Goal: Task Accomplishment & Management: Manage account settings

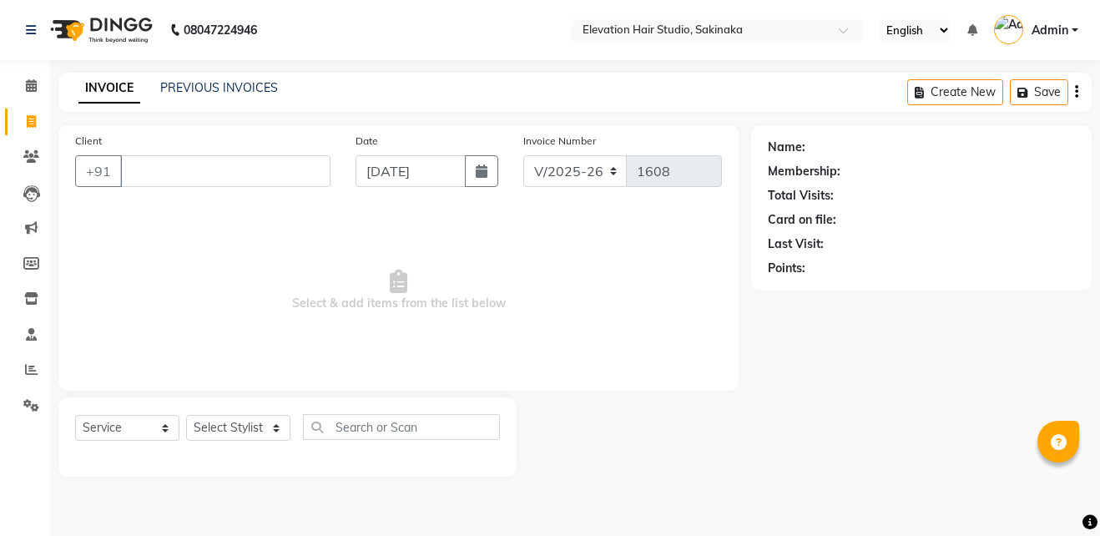
select select "4949"
select select "service"
click at [186, 88] on link "PREVIOUS INVOICES" at bounding box center [219, 87] width 118 height 15
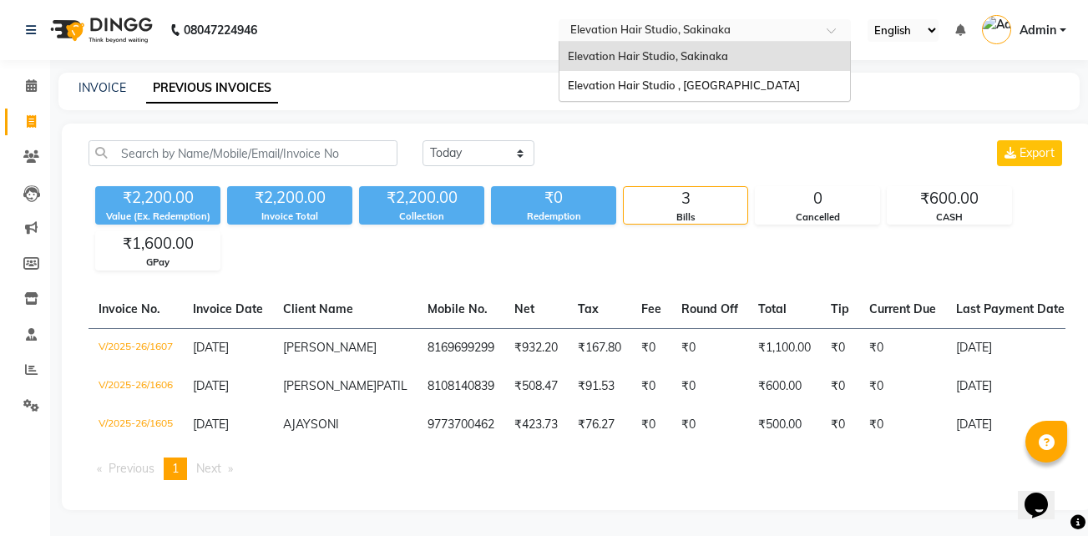
click at [629, 26] on input "text" at bounding box center [688, 31] width 242 height 17
click at [629, 88] on span "Elevation Hair Studio , [GEOGRAPHIC_DATA]" at bounding box center [684, 84] width 232 height 13
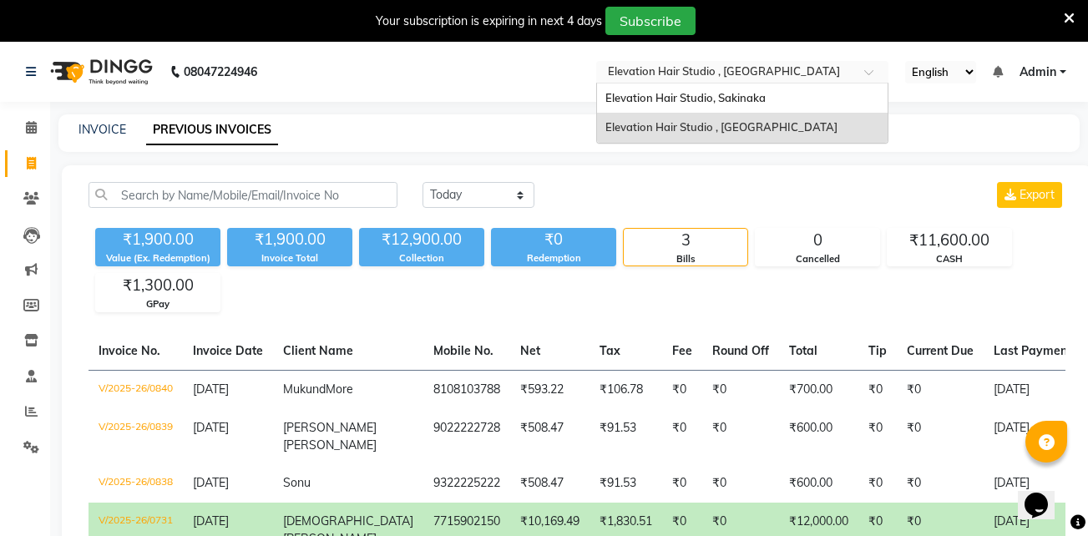
click at [638, 75] on input "text" at bounding box center [725, 73] width 242 height 17
click at [644, 94] on span "Elevation Hair Studio, Sakinaka" at bounding box center [685, 97] width 160 height 13
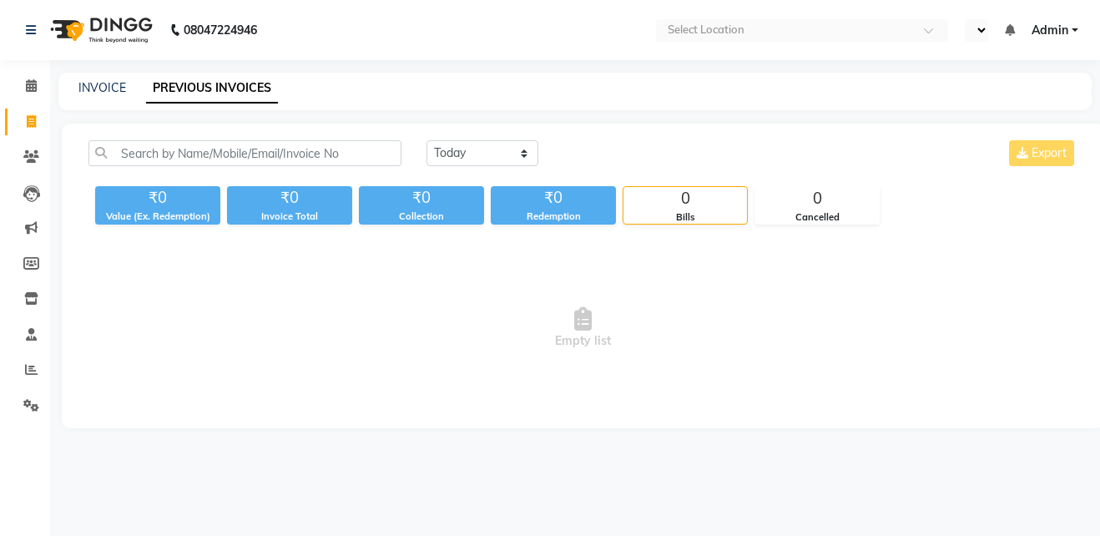
select select "en"
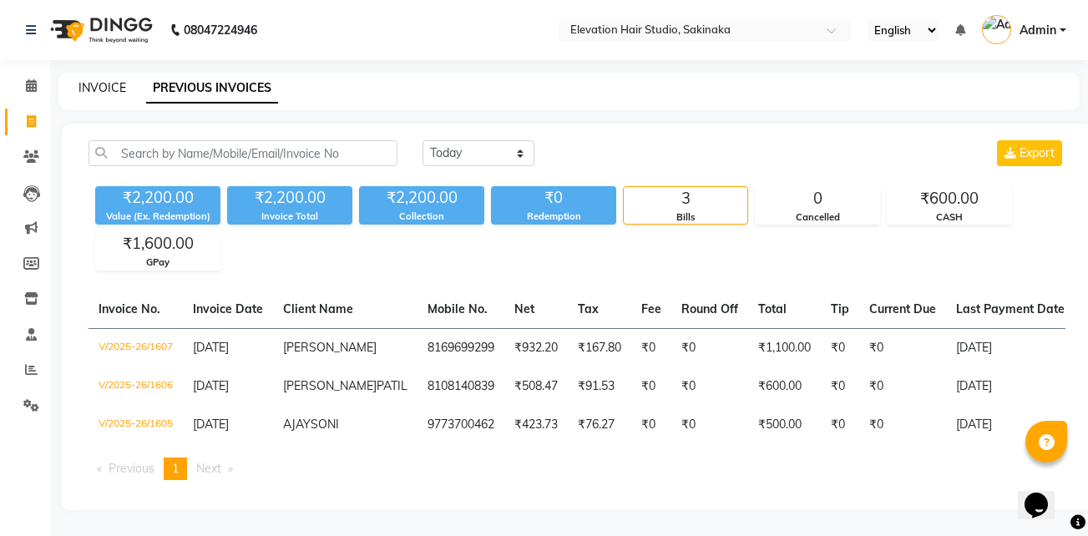
click at [113, 84] on link "INVOICE" at bounding box center [102, 87] width 48 height 15
select select "service"
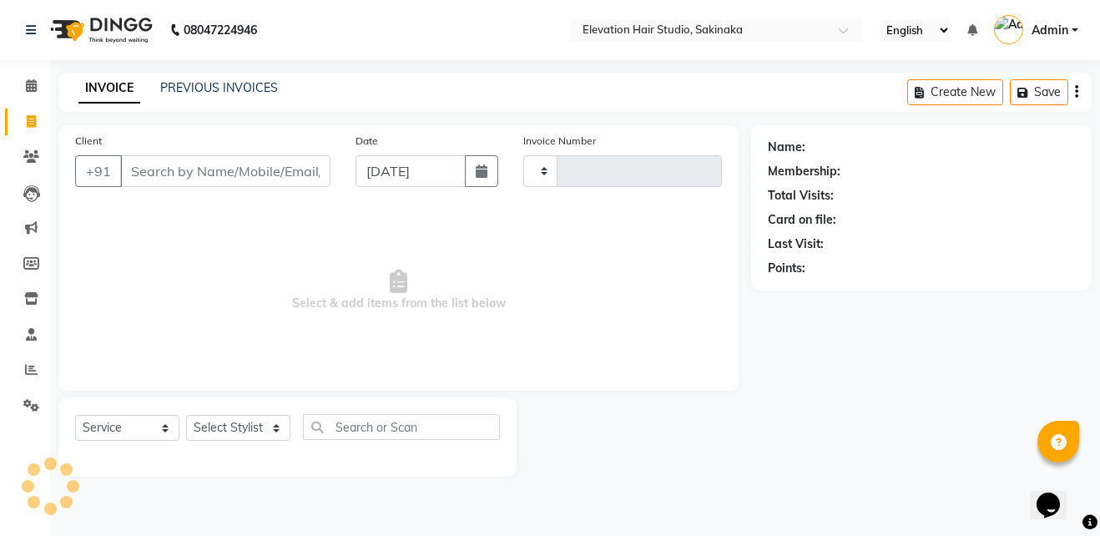
type input "1608"
select select "4949"
click at [225, 166] on input "Client" at bounding box center [225, 171] width 210 height 32
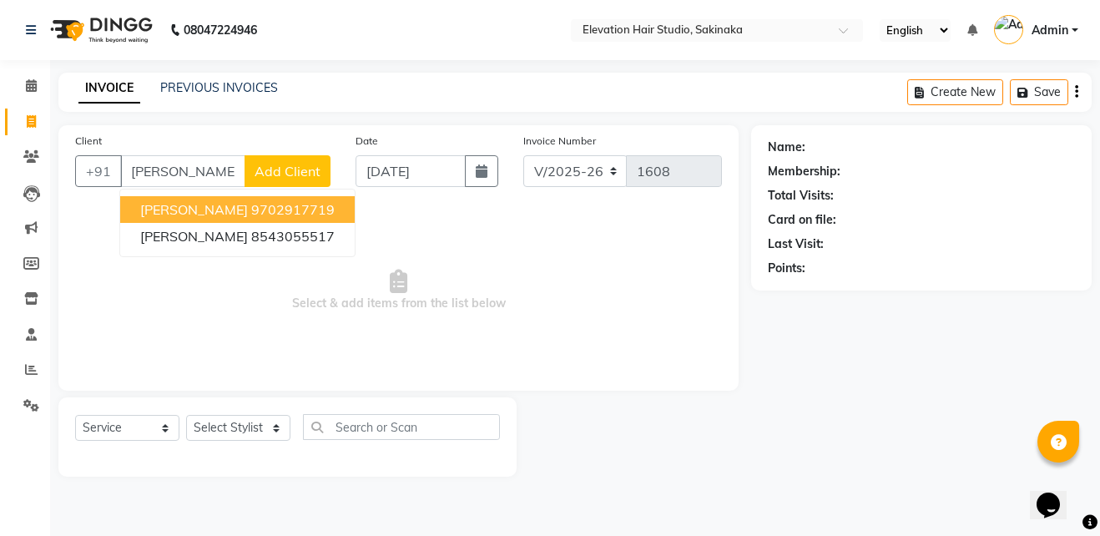
click at [253, 203] on ngb-highlight "9702917719" at bounding box center [292, 209] width 83 height 17
type input "9702917719"
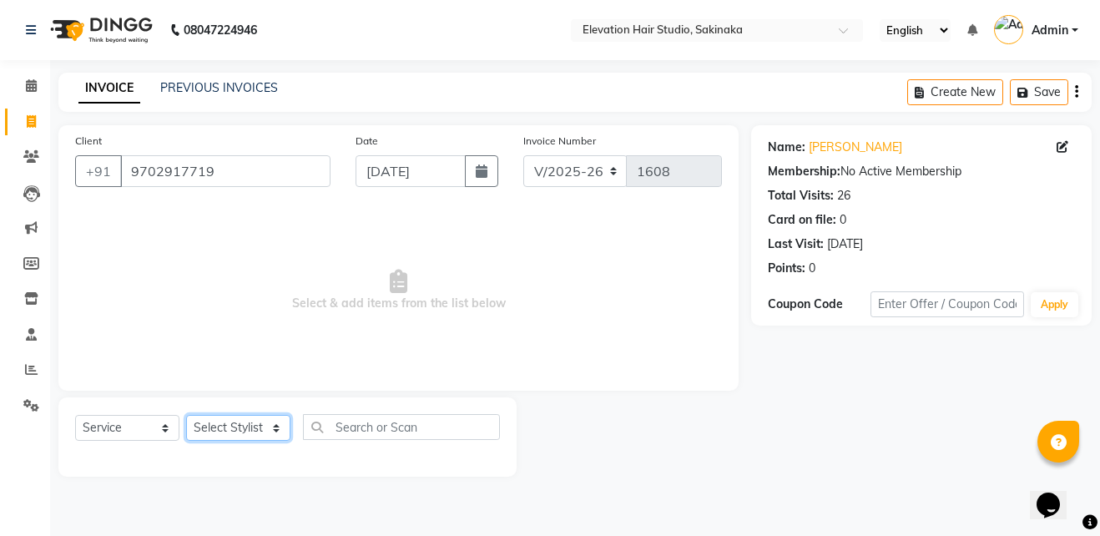
drag, startPoint x: 256, startPoint y: 430, endPoint x: 234, endPoint y: 245, distance: 185.8
click at [234, 245] on div "Client +91 9702917719 Date 01-09-2025 Invoice Number V/2025 V/2025-26 1608 Sele…" at bounding box center [398, 300] width 705 height 351
select select "50821"
click at [186, 415] on select "Select Stylist Admin (EHS Thane) ANEES DILIP KAPIL PRIYA RUPESH SAHIL Sarfaraz …" at bounding box center [238, 428] width 104 height 26
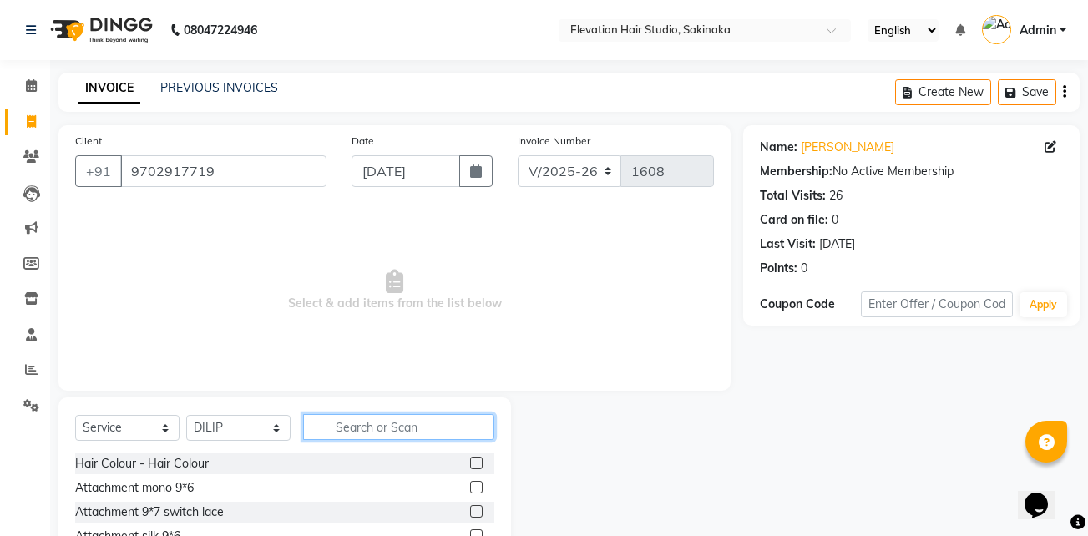
click at [345, 431] on input "text" at bounding box center [398, 427] width 191 height 26
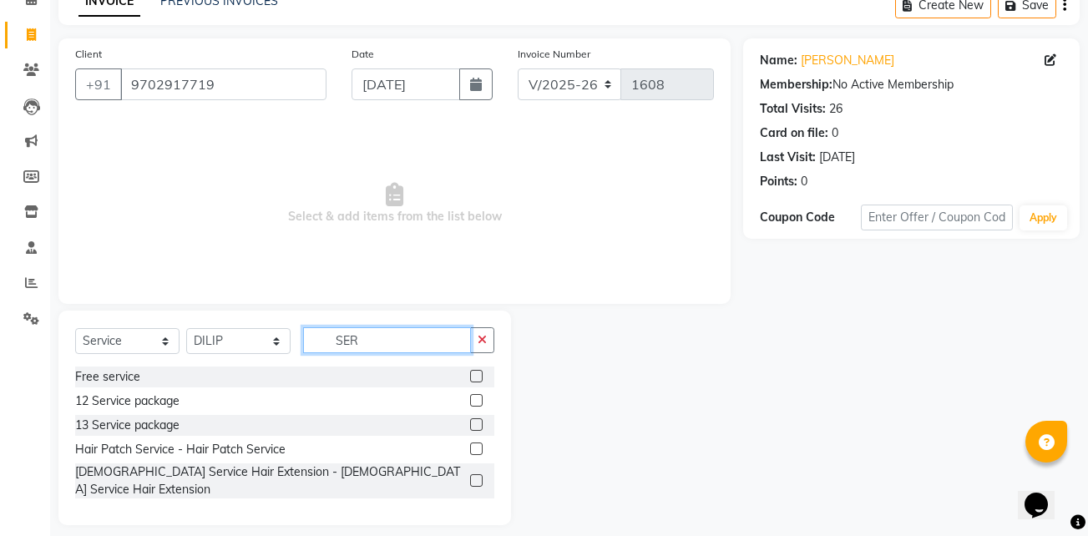
type input "SER"
click at [475, 447] on label at bounding box center [476, 448] width 13 height 13
click at [475, 447] on input "checkbox" at bounding box center [475, 449] width 11 height 11
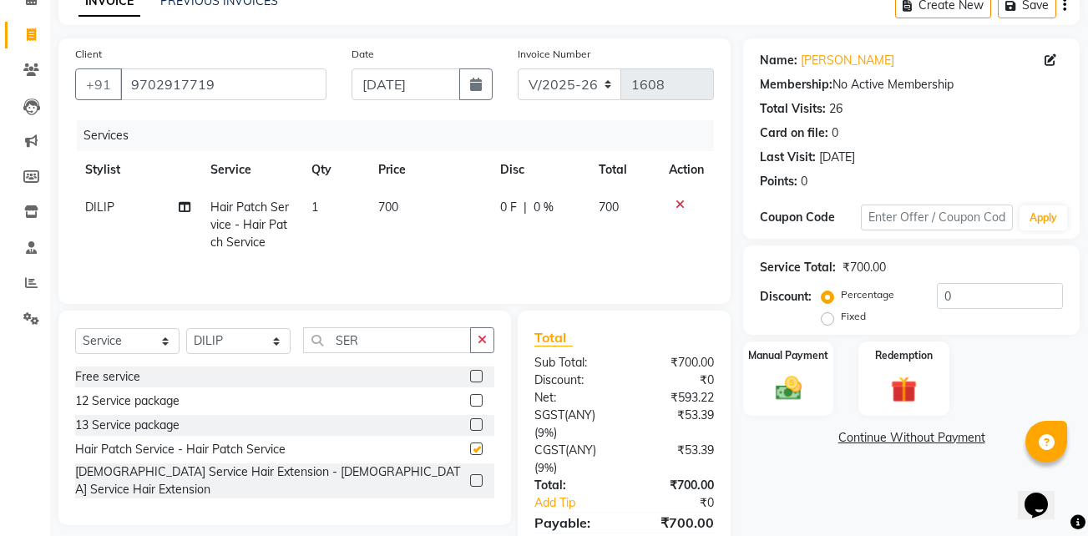
checkbox input "false"
click at [808, 400] on img at bounding box center [788, 388] width 44 height 32
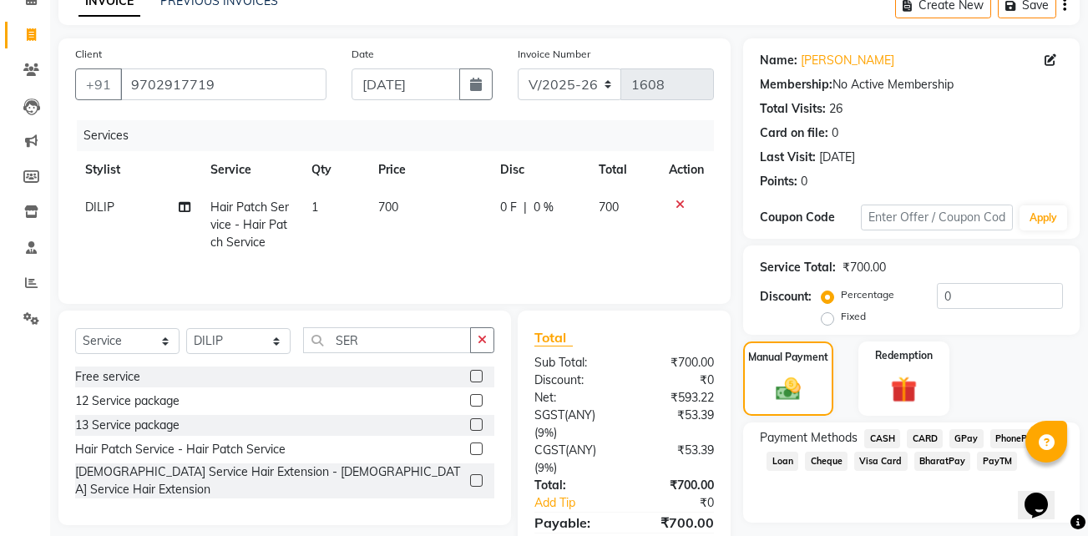
click at [881, 441] on span "CASH" at bounding box center [882, 438] width 36 height 19
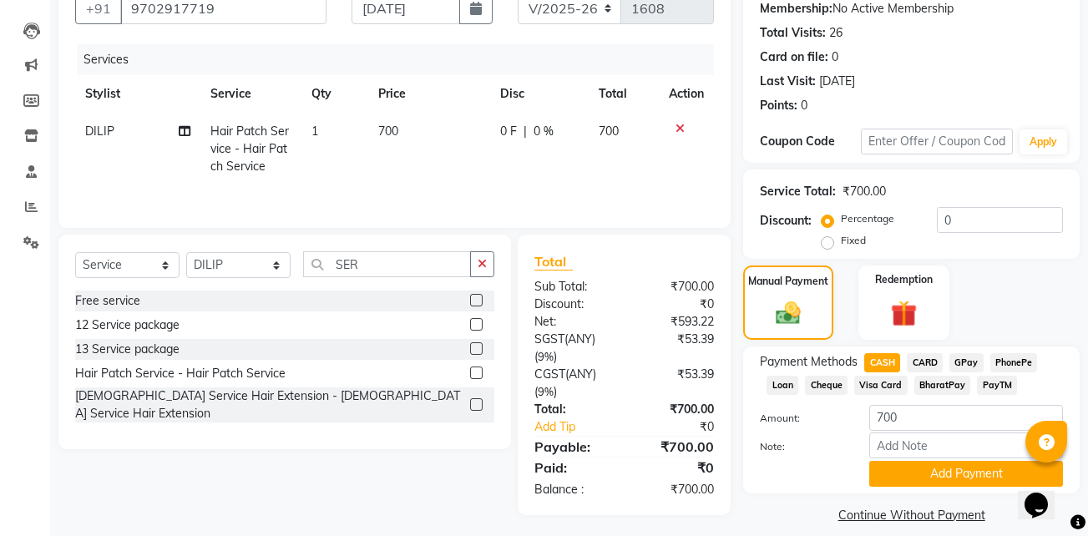
scroll to position [164, 0]
click at [906, 473] on button "Add Payment" at bounding box center [966, 473] width 194 height 26
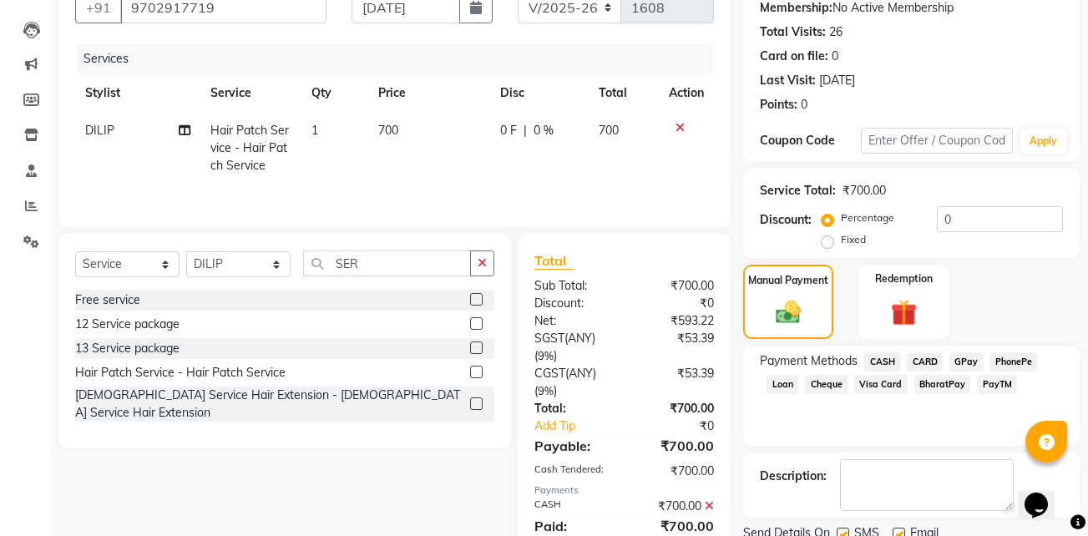
scroll to position [227, 0]
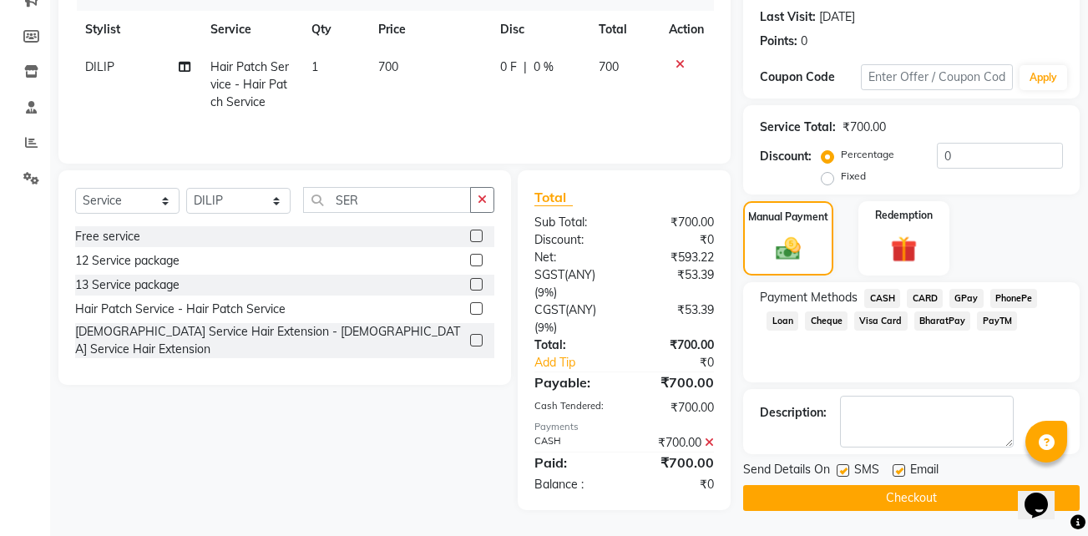
click at [902, 470] on label at bounding box center [898, 470] width 13 height 13
click at [902, 470] on input "checkbox" at bounding box center [897, 471] width 11 height 11
checkbox input "false"
click at [848, 467] on label at bounding box center [842, 470] width 13 height 13
click at [847, 467] on input "checkbox" at bounding box center [841, 471] width 11 height 11
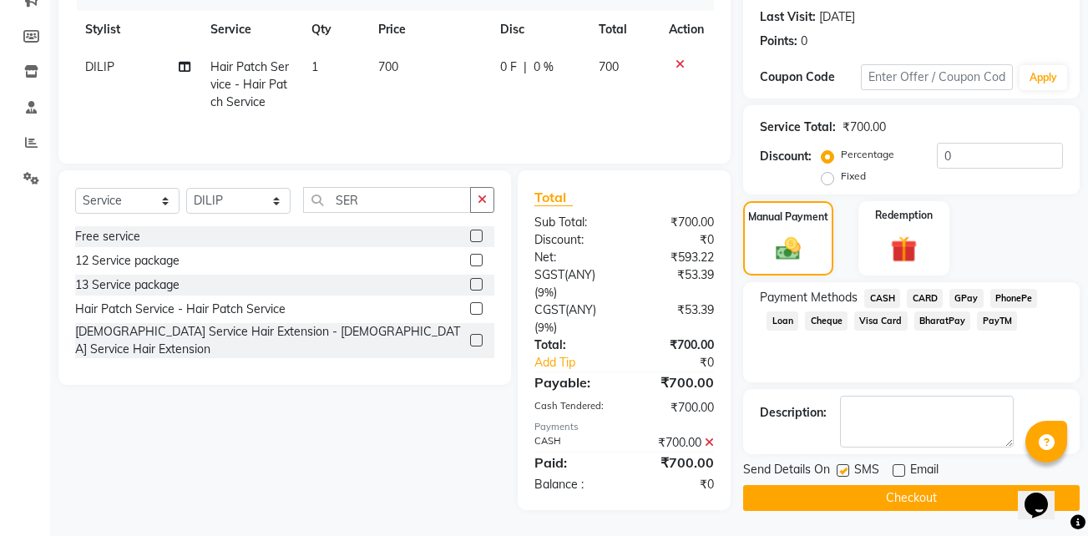
checkbox input "false"
click at [861, 496] on button "Checkout" at bounding box center [911, 498] width 336 height 26
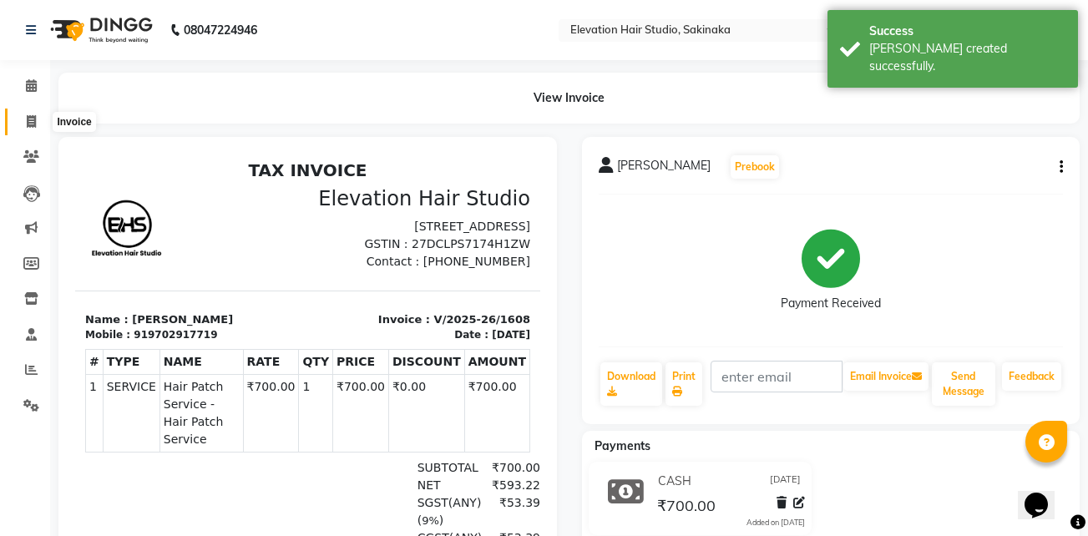
click at [33, 125] on icon at bounding box center [31, 121] width 9 height 13
select select "service"
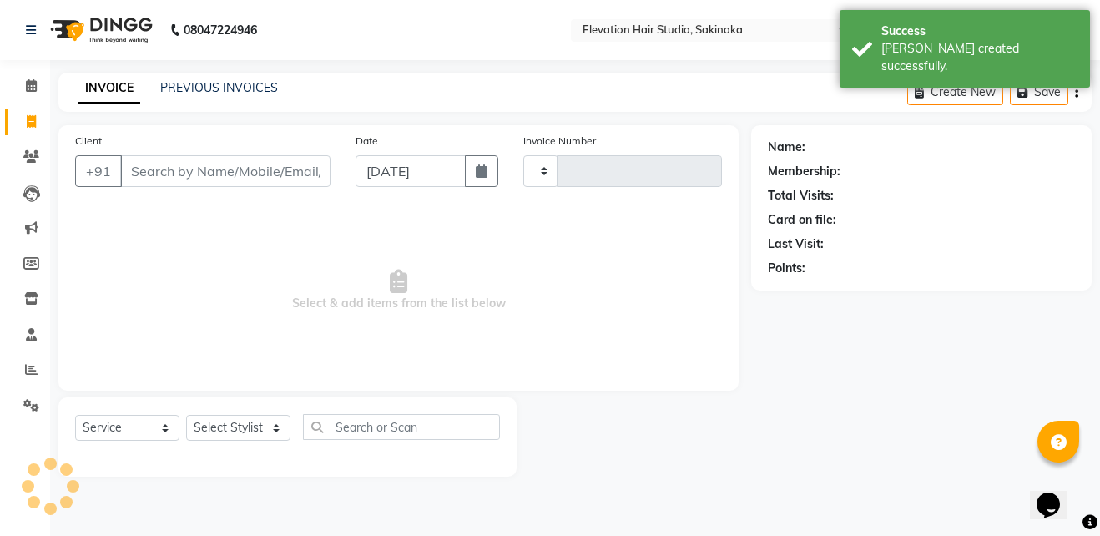
type input "1609"
select select "4949"
click at [171, 93] on link "PREVIOUS INVOICES" at bounding box center [219, 87] width 118 height 15
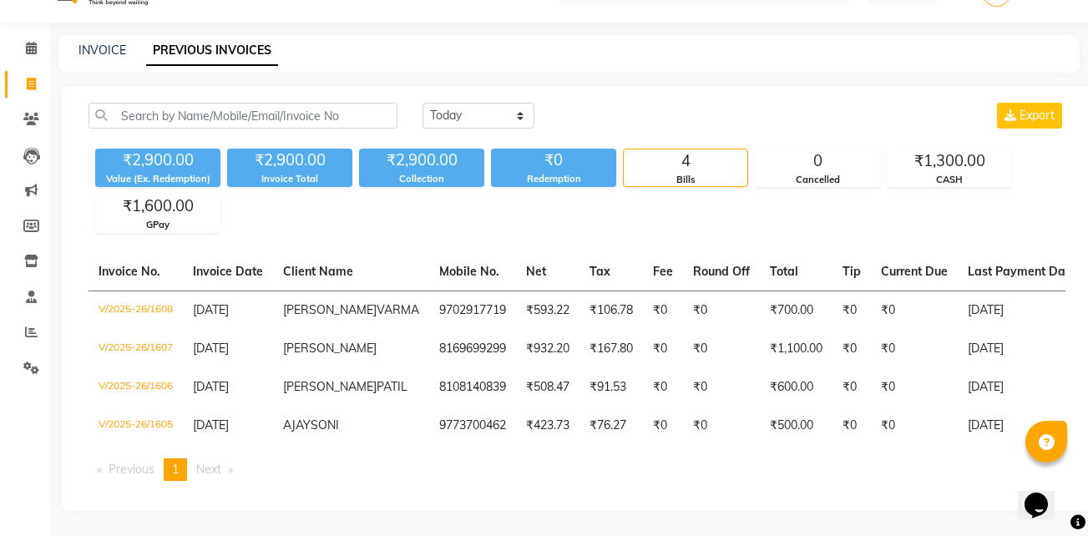
click at [105, 35] on div "INVOICE PREVIOUS INVOICES" at bounding box center [568, 54] width 1021 height 38
click at [101, 43] on link "INVOICE" at bounding box center [102, 50] width 48 height 15
select select "service"
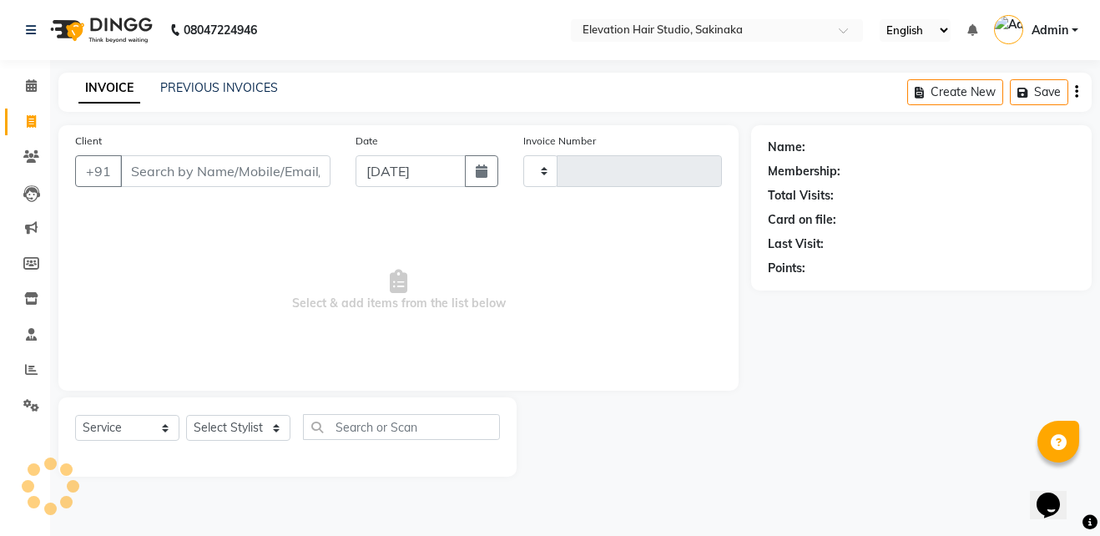
type input "1609"
select select "4949"
click at [310, 172] on input "Client" at bounding box center [225, 171] width 210 height 32
click at [240, 84] on link "PREVIOUS INVOICES" at bounding box center [219, 87] width 118 height 15
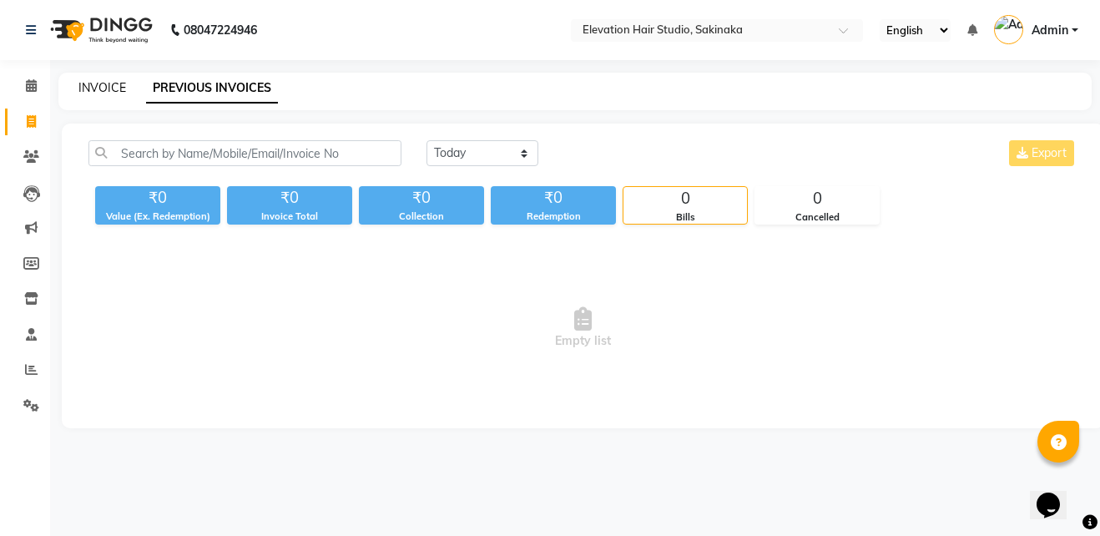
click at [96, 83] on link "INVOICE" at bounding box center [102, 87] width 48 height 15
select select "service"
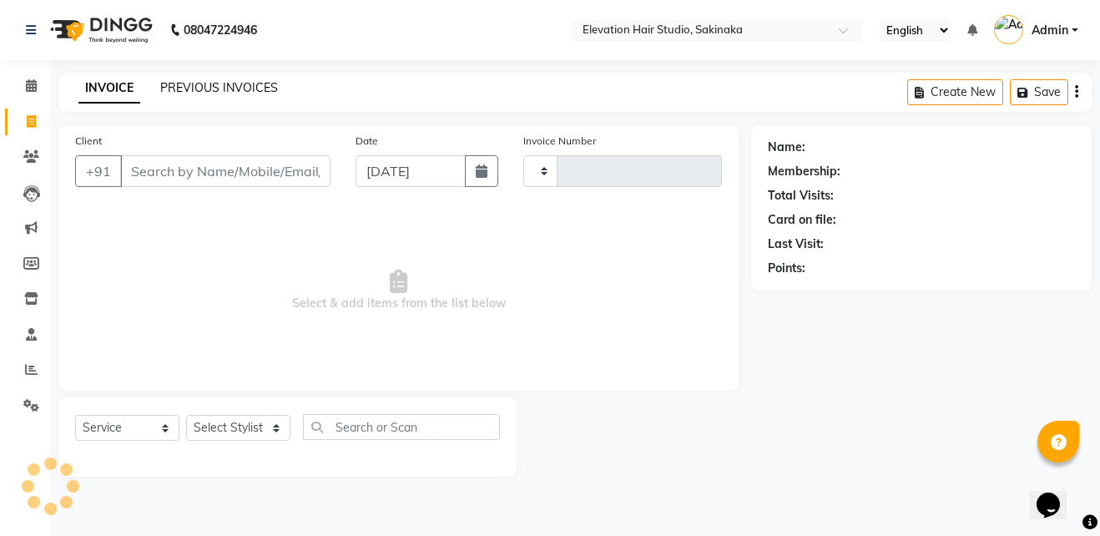
type input "1609"
select select "4949"
click at [206, 86] on link "PREVIOUS INVOICES" at bounding box center [219, 87] width 118 height 15
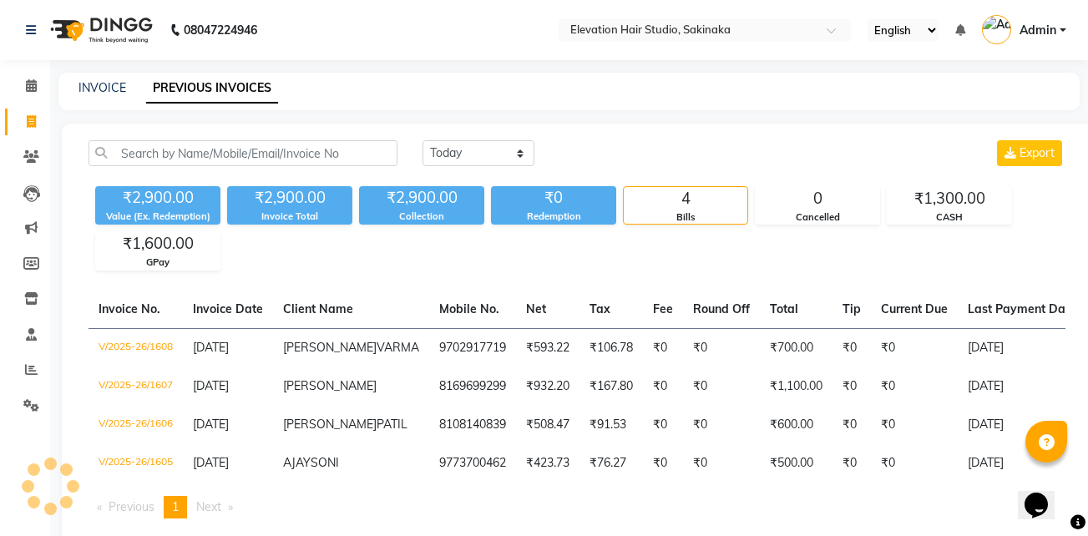
click at [353, 282] on div "Today Yesterday Custom Range Export ₹2,900.00 Value (Ex. Redemption) ₹2,900.00 …" at bounding box center [577, 336] width 1030 height 425
click at [77, 84] on div "INVOICE PREVIOUS INVOICES" at bounding box center [558, 88] width 1001 height 18
click at [86, 83] on link "INVOICE" at bounding box center [102, 87] width 48 height 15
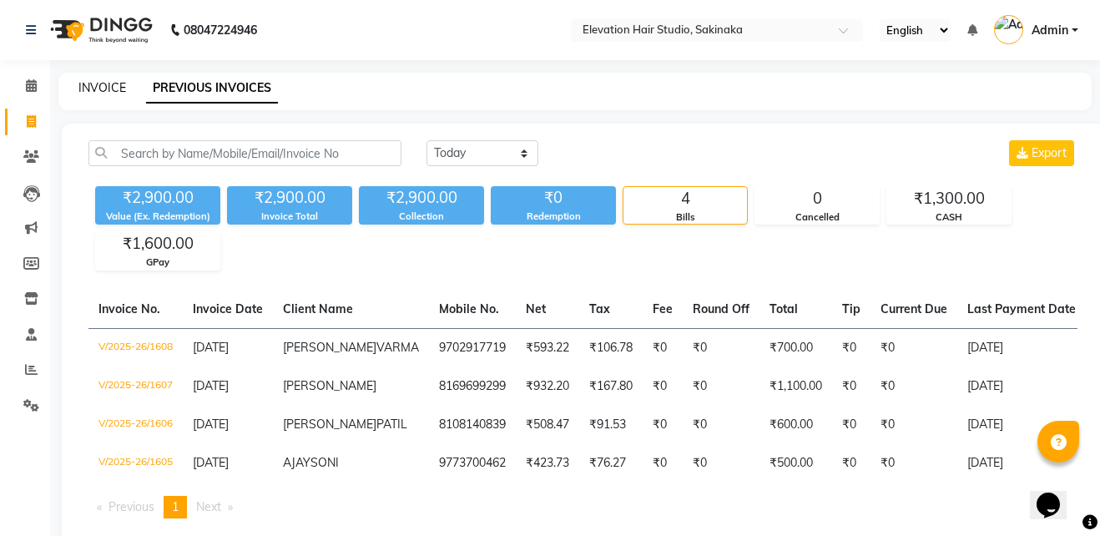
select select "service"
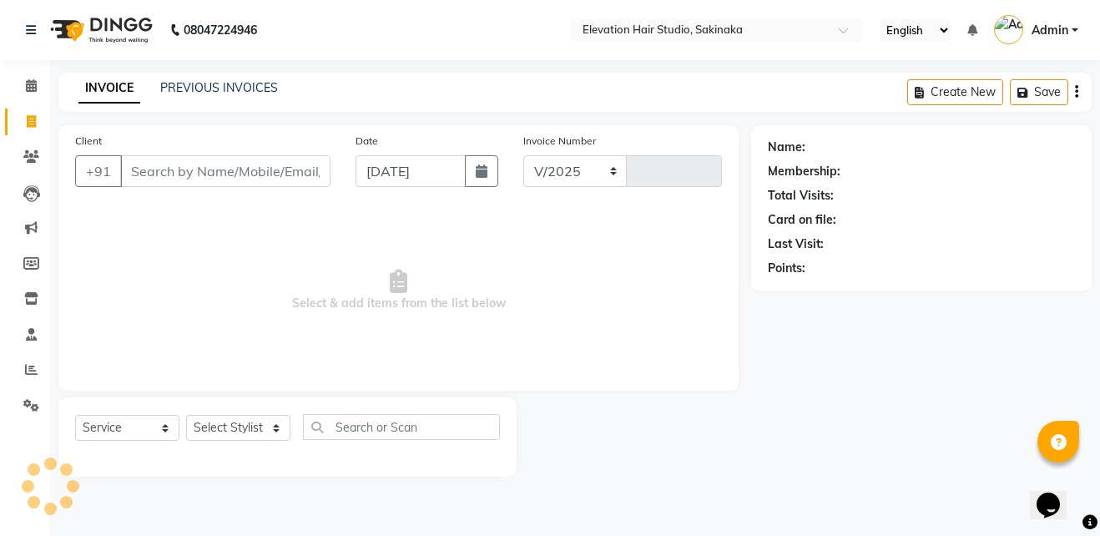
select select "4949"
type input "1609"
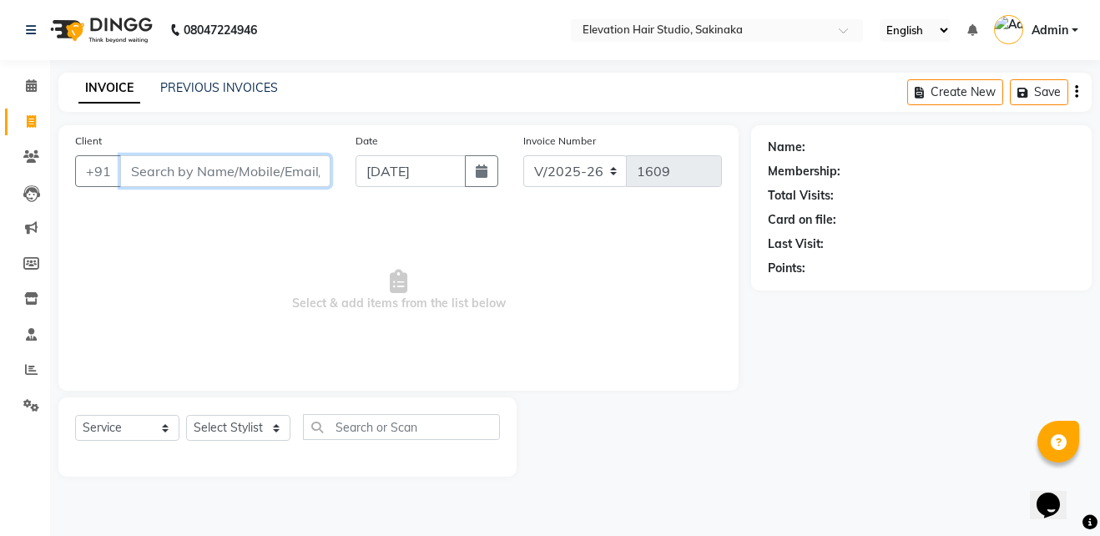
click at [285, 160] on input "Client" at bounding box center [225, 171] width 210 height 32
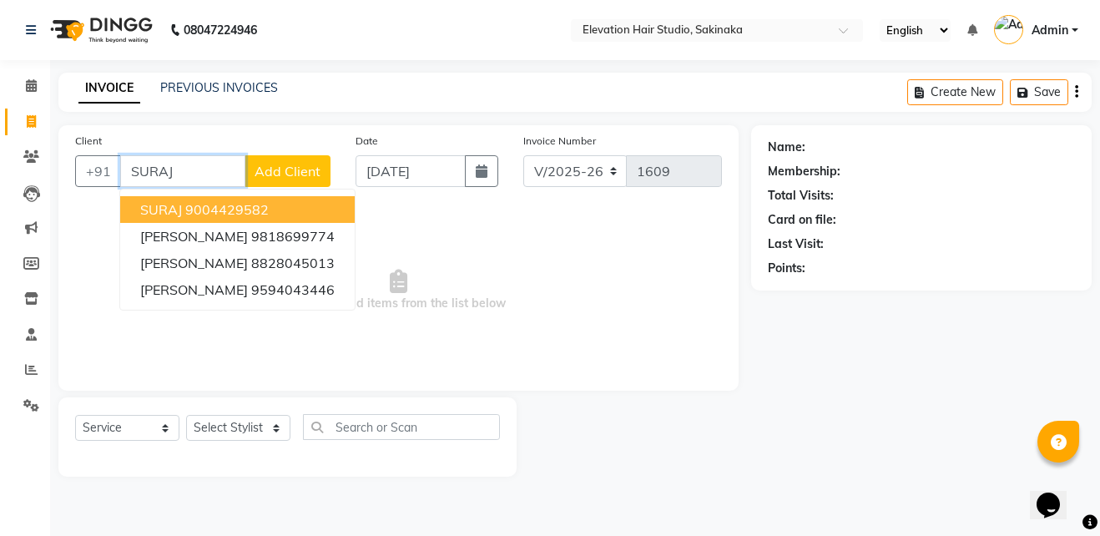
click at [271, 204] on button "SURAJ 9004429582" at bounding box center [237, 209] width 235 height 27
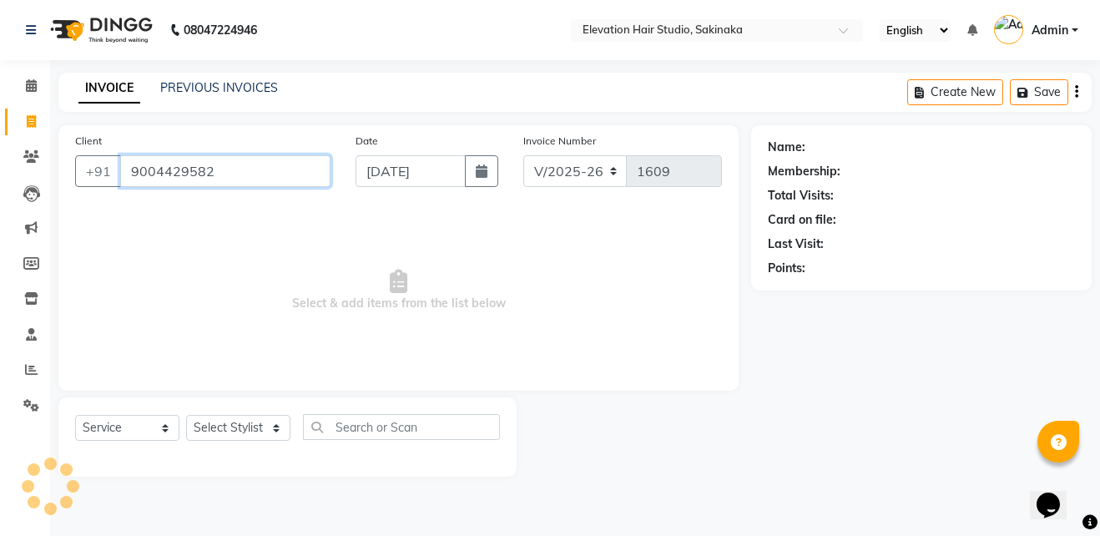
type input "9004429582"
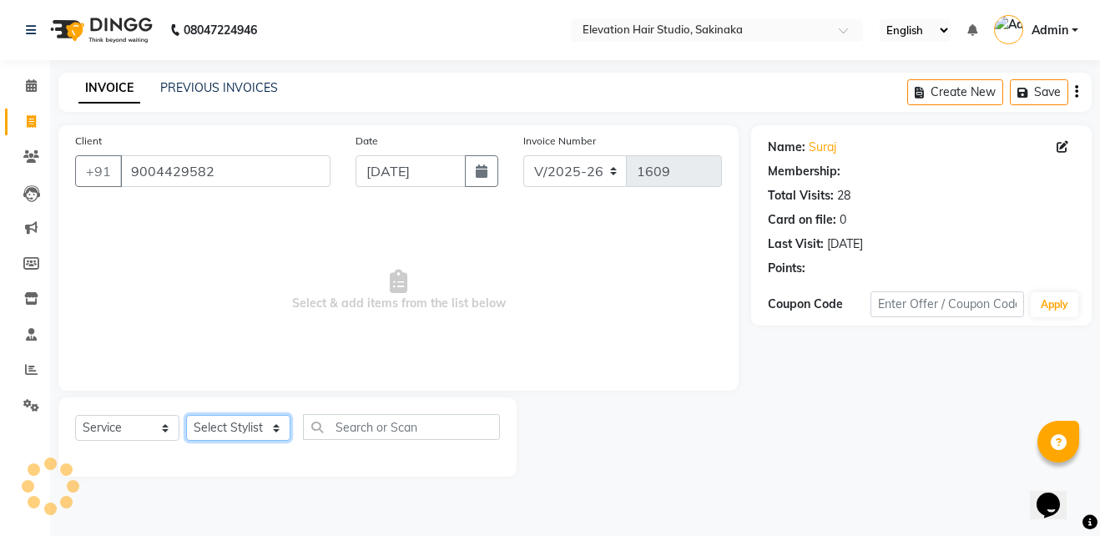
click at [250, 425] on select "Select Stylist Admin (EHS Thane) ANEES DILIP KAPIL PRIYA RUPESH SAHIL Sarfaraz …" at bounding box center [238, 428] width 104 height 26
select select "84316"
click at [186, 415] on select "Select Stylist Admin (EHS Thane) ANEES DILIP KAPIL PRIYA RUPESH SAHIL Sarfaraz …" at bounding box center [238, 428] width 104 height 26
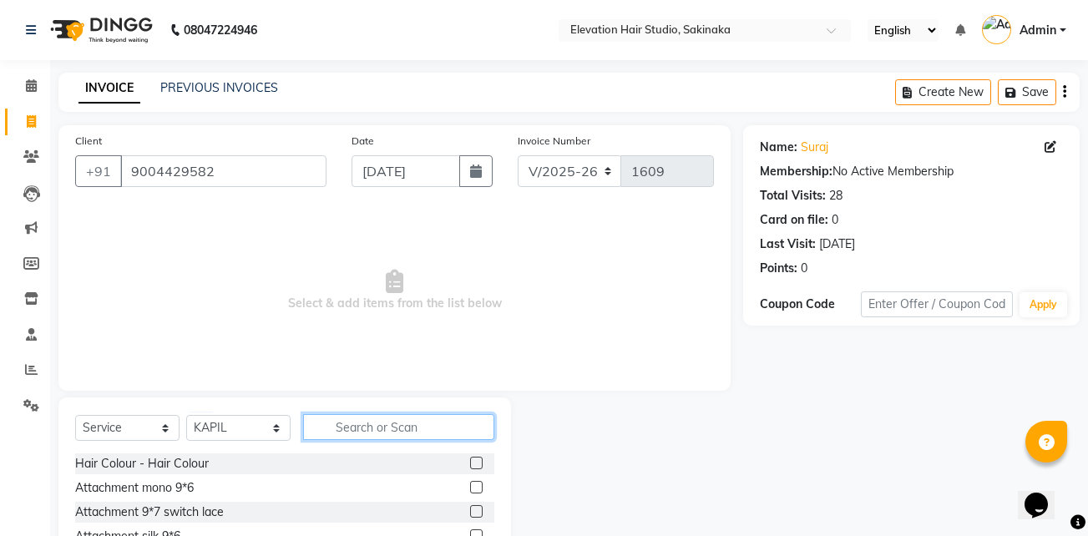
click at [334, 423] on input "text" at bounding box center [398, 427] width 191 height 26
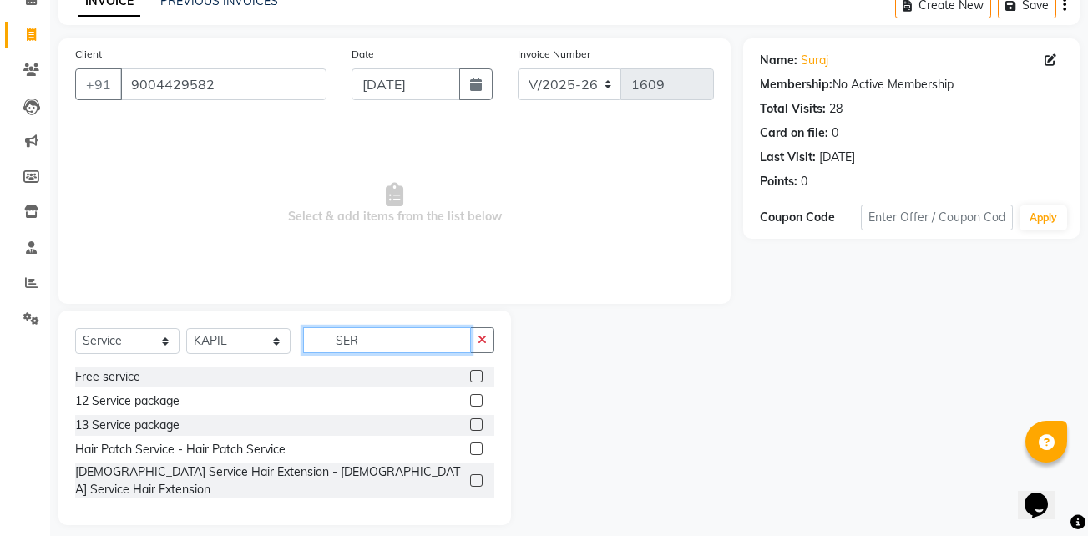
type input "SER"
click at [475, 442] on label at bounding box center [476, 448] width 13 height 13
click at [475, 444] on input "checkbox" at bounding box center [475, 449] width 11 height 11
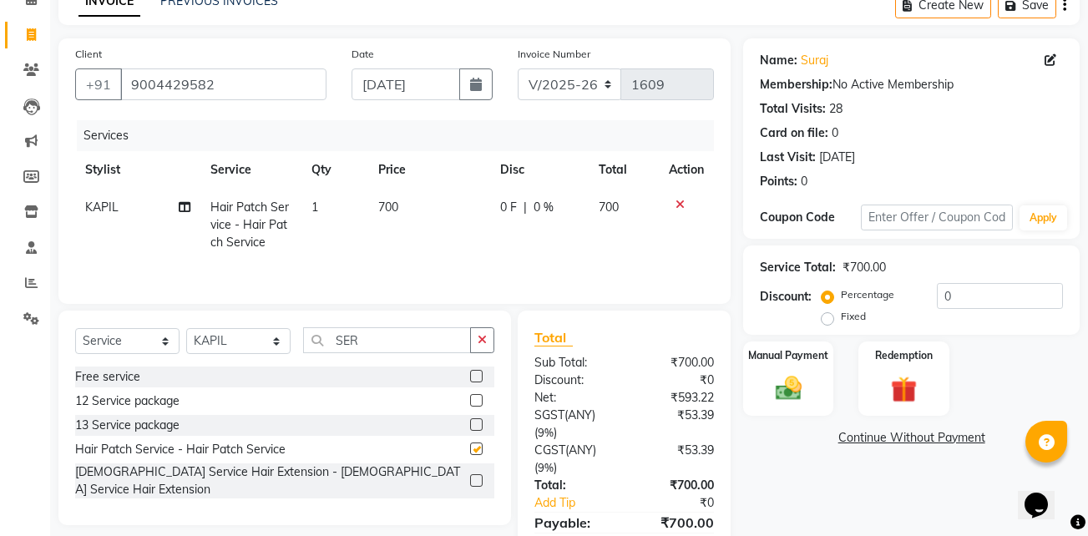
checkbox input "false"
click at [770, 372] on img at bounding box center [788, 388] width 44 height 32
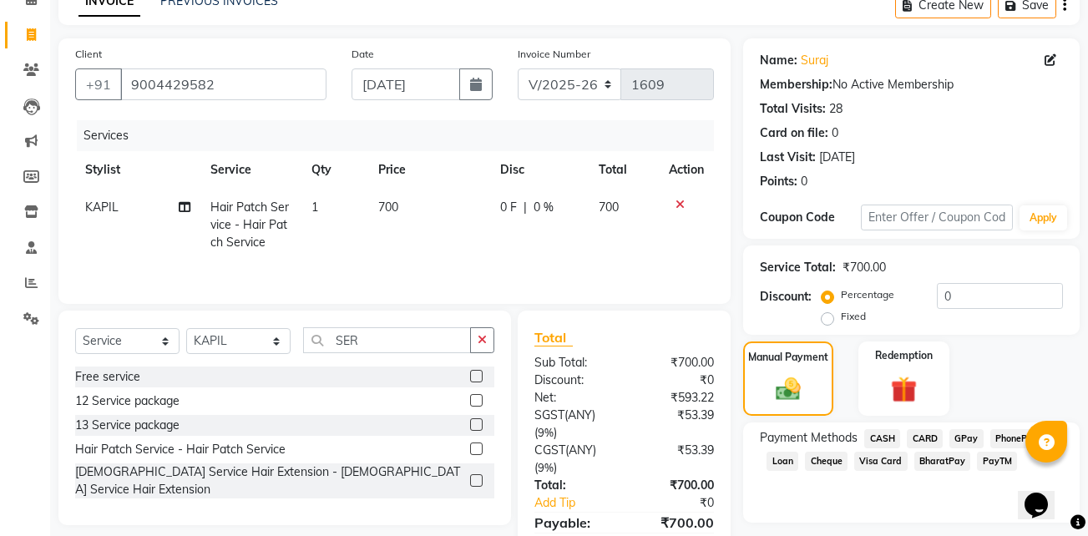
click at [969, 437] on span "GPay" at bounding box center [966, 438] width 34 height 19
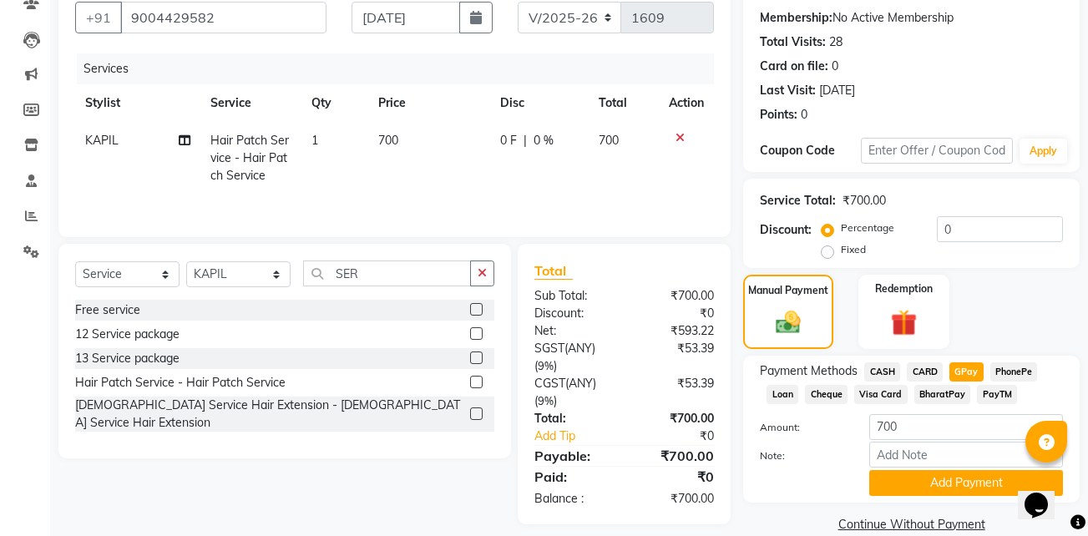
scroll to position [154, 0]
click at [959, 479] on button "Add Payment" at bounding box center [966, 482] width 194 height 26
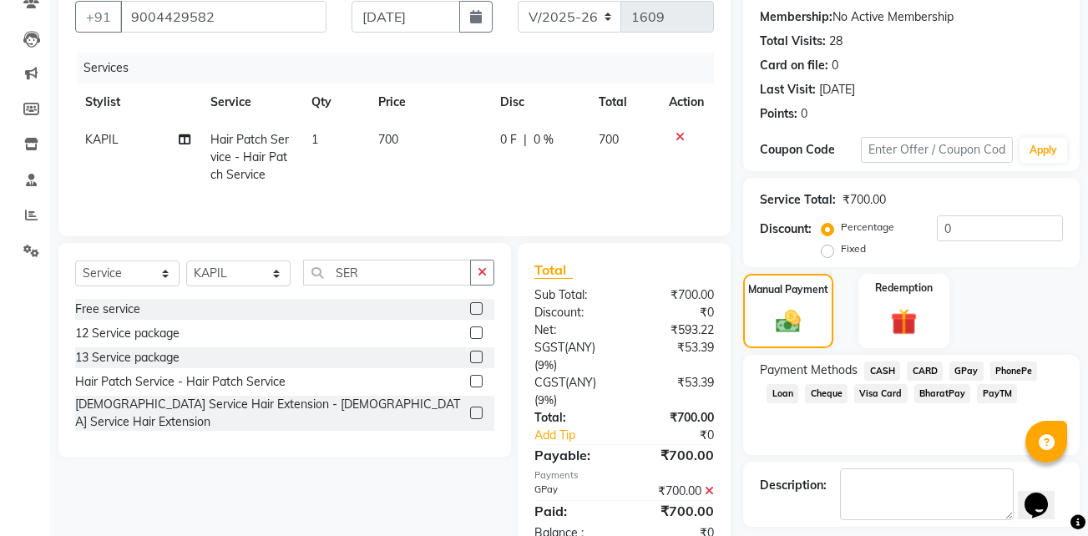
scroll to position [227, 0]
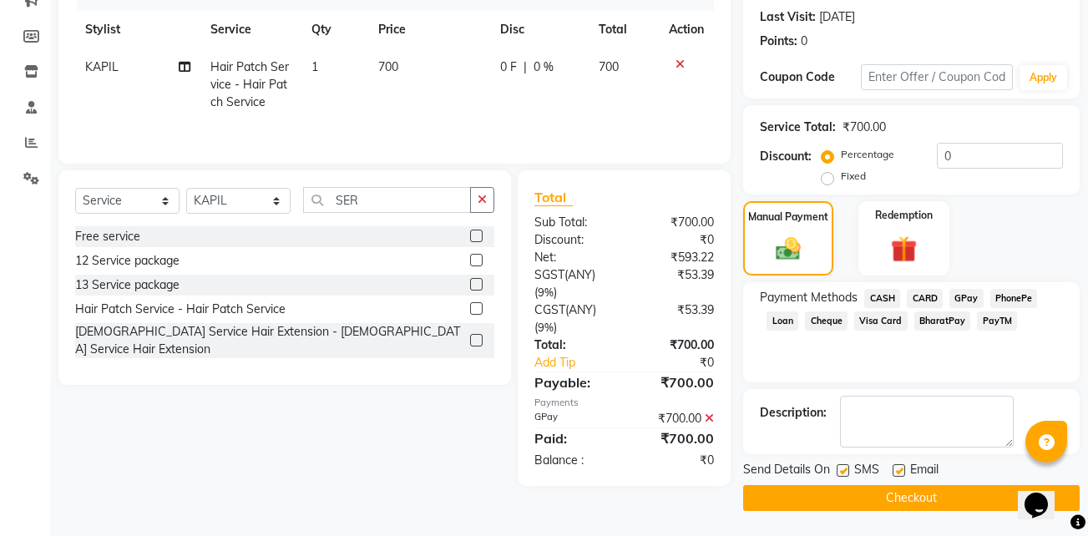
click at [902, 474] on label at bounding box center [898, 470] width 13 height 13
click at [902, 474] on input "checkbox" at bounding box center [897, 471] width 11 height 11
checkbox input "false"
click at [841, 471] on label at bounding box center [842, 470] width 13 height 13
click at [841, 471] on input "checkbox" at bounding box center [841, 471] width 11 height 11
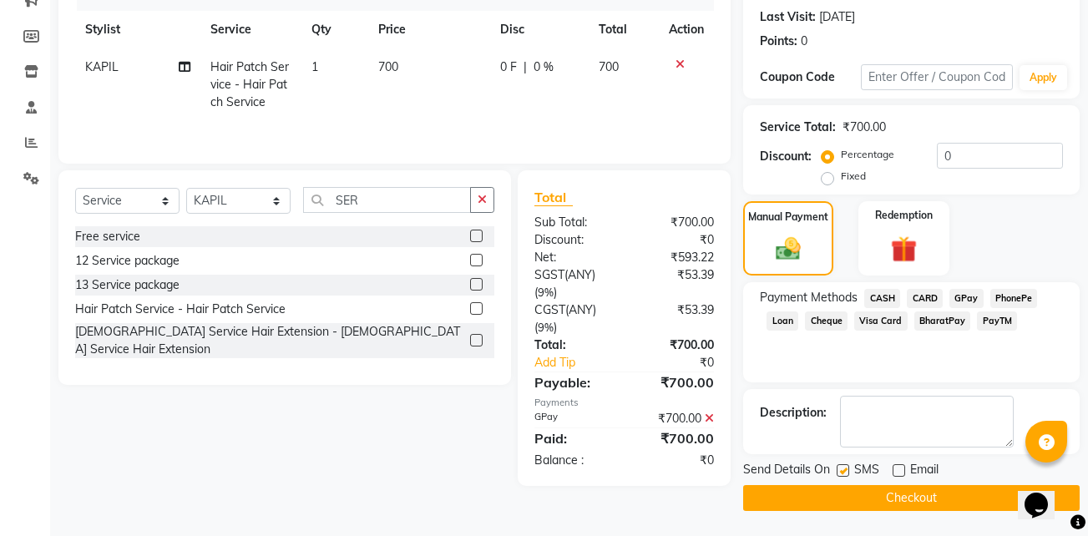
checkbox input "false"
click at [853, 497] on button "Checkout" at bounding box center [911, 498] width 336 height 26
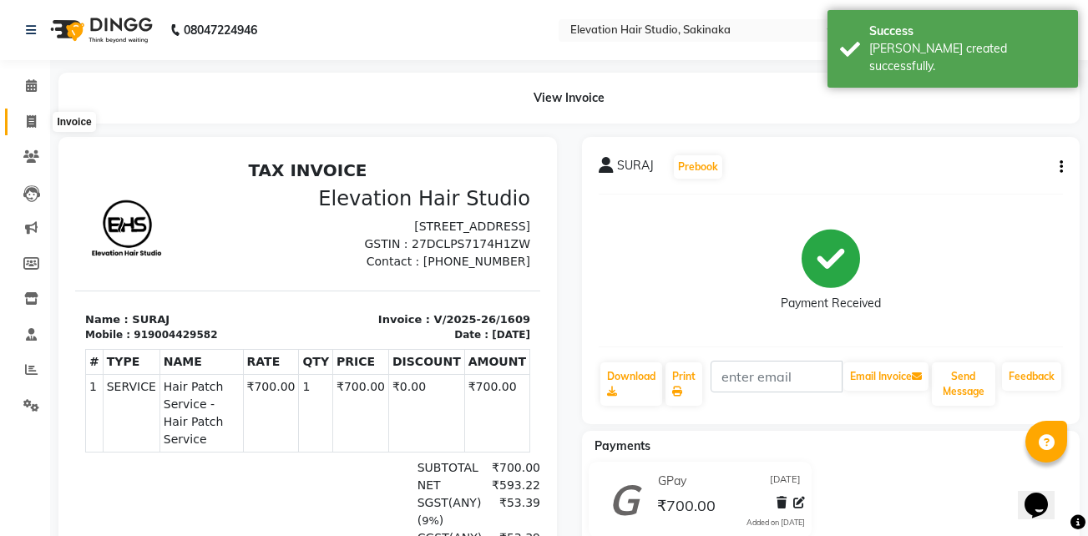
click at [33, 116] on icon at bounding box center [31, 121] width 9 height 13
select select "service"
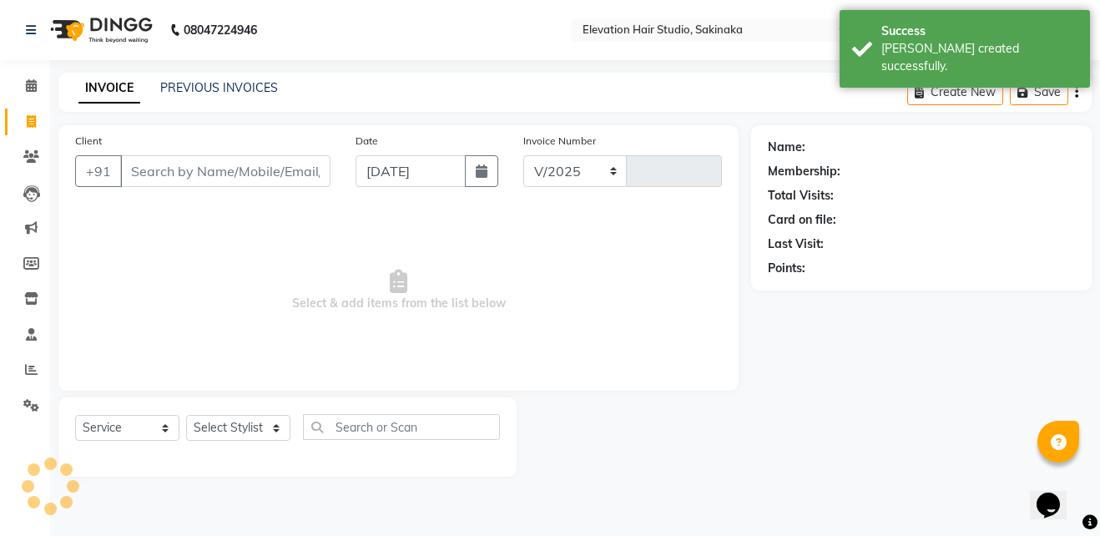
select select "4949"
type input "1610"
click at [179, 81] on link "PREVIOUS INVOICES" at bounding box center [219, 87] width 118 height 15
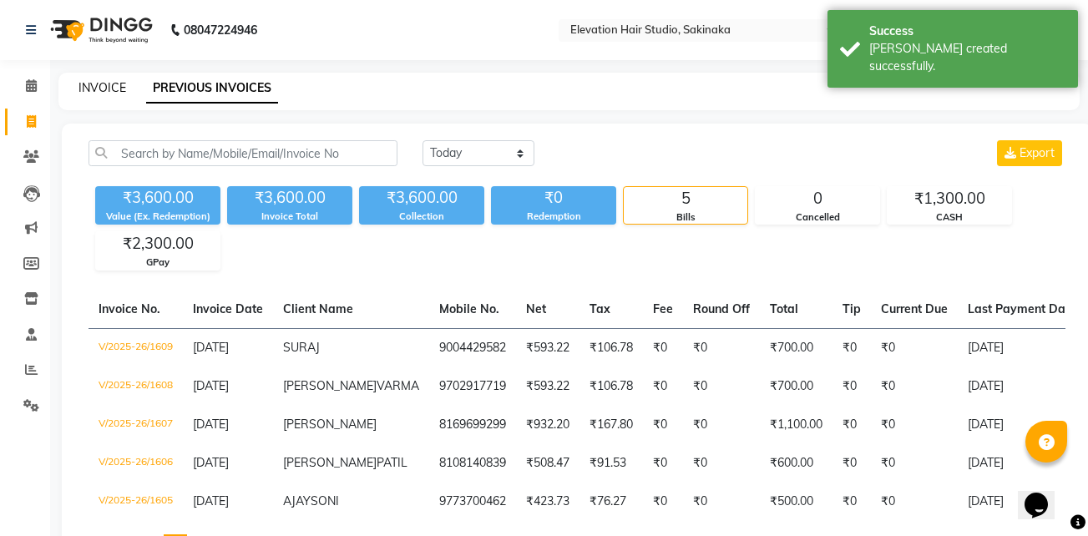
click at [103, 90] on link "INVOICE" at bounding box center [102, 87] width 48 height 15
select select "service"
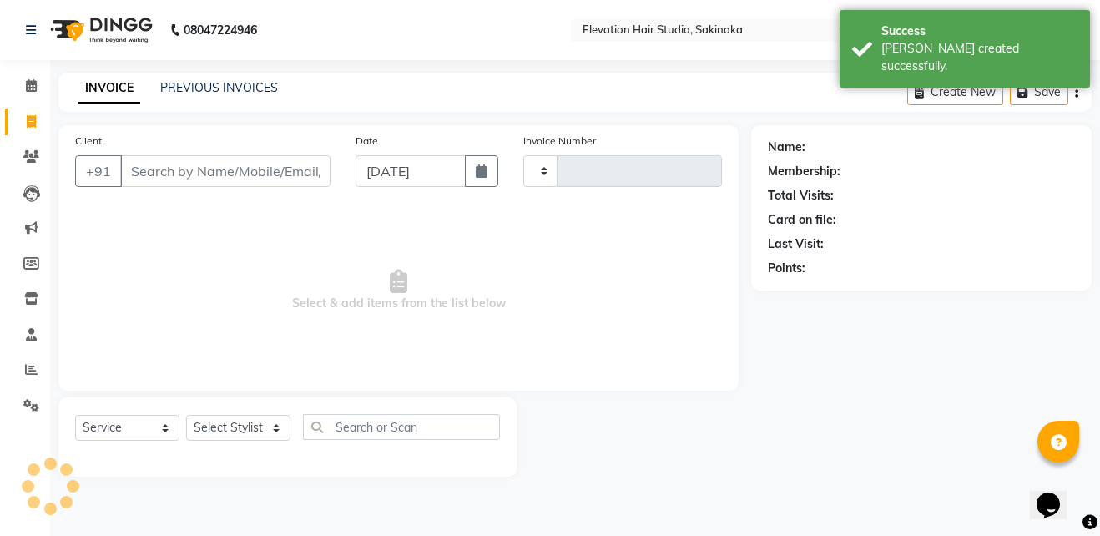
type input "1610"
select select "4949"
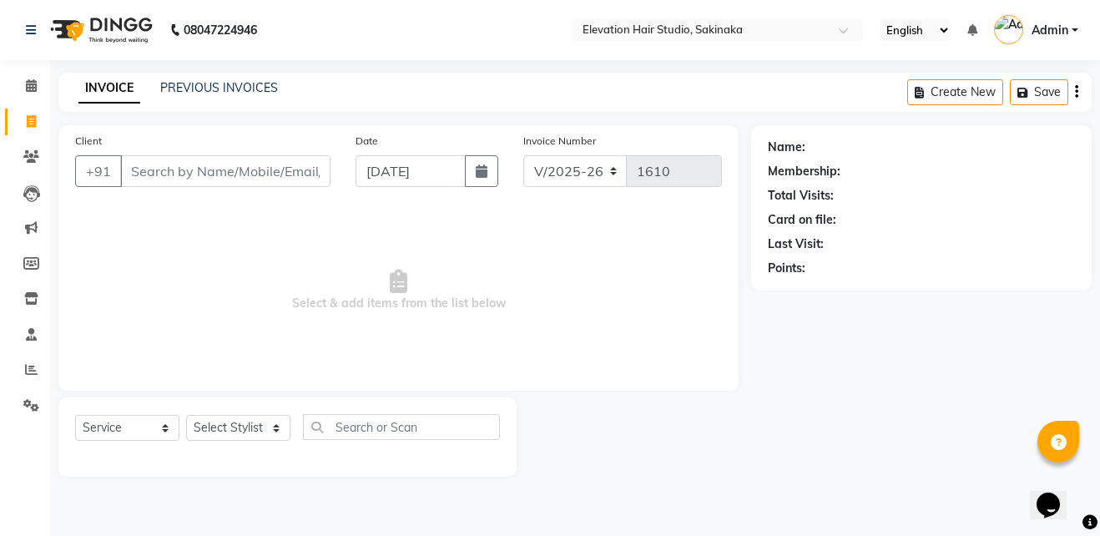
click at [880, 380] on div "Name: Membership: Total Visits: Card on file: Last Visit: Points:" at bounding box center [927, 300] width 353 height 351
click at [231, 84] on link "PREVIOUS INVOICES" at bounding box center [219, 87] width 118 height 15
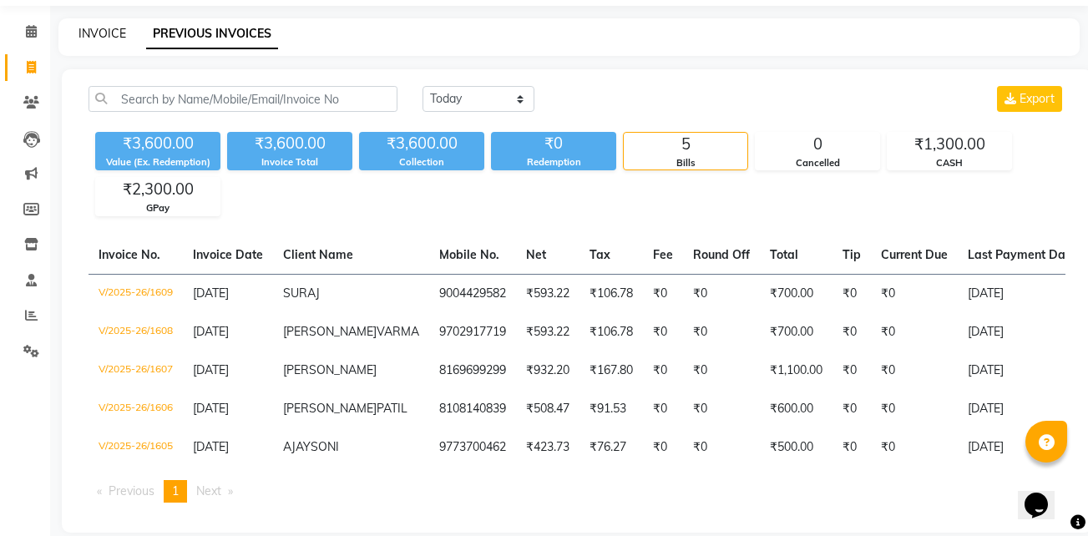
click at [104, 32] on link "INVOICE" at bounding box center [102, 33] width 48 height 15
select select "service"
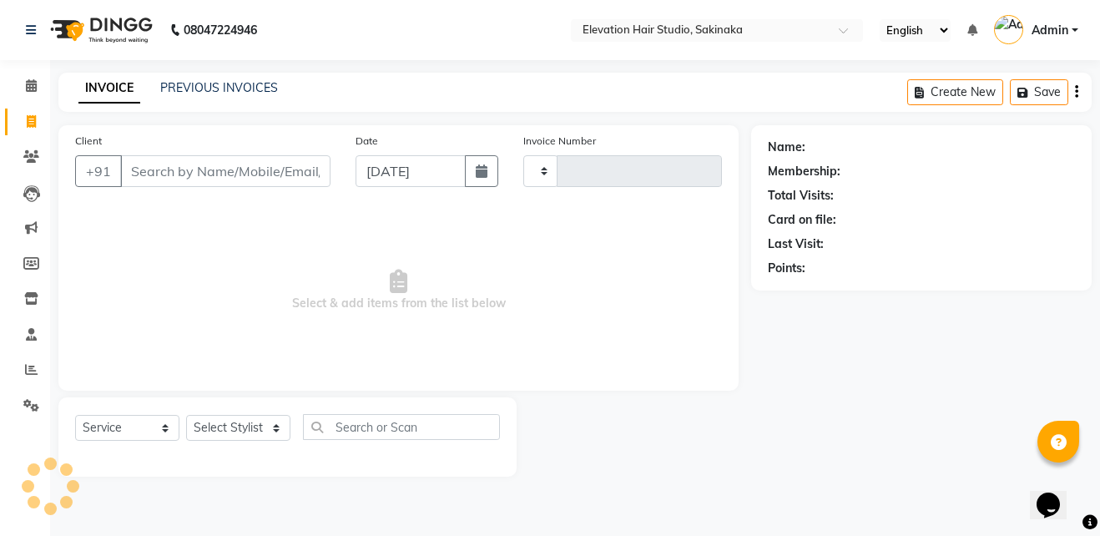
click at [212, 171] on input "Client" at bounding box center [225, 171] width 210 height 32
type input "SAM"
type input "1610"
select select "4949"
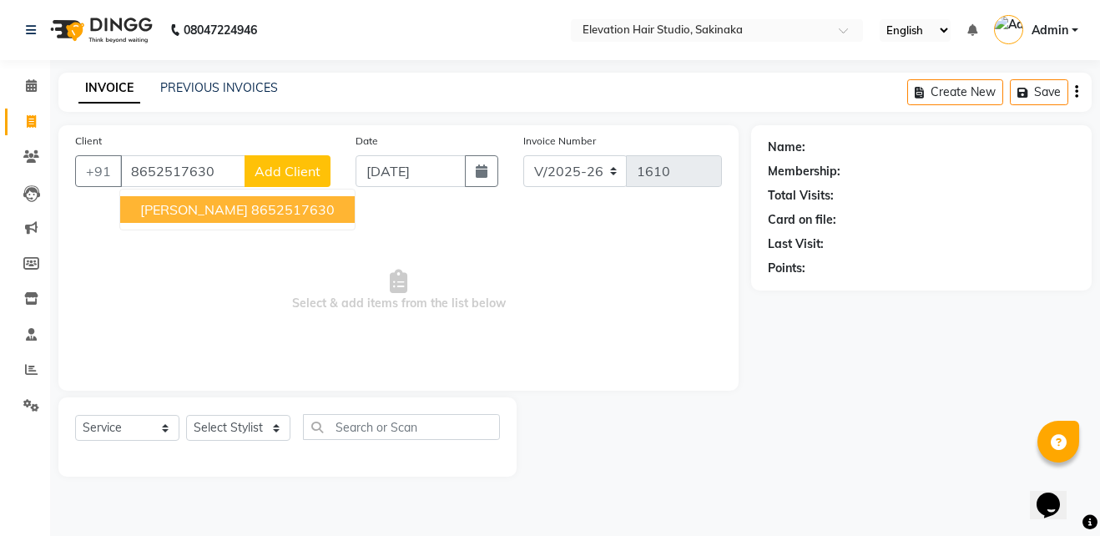
type input "8652517630"
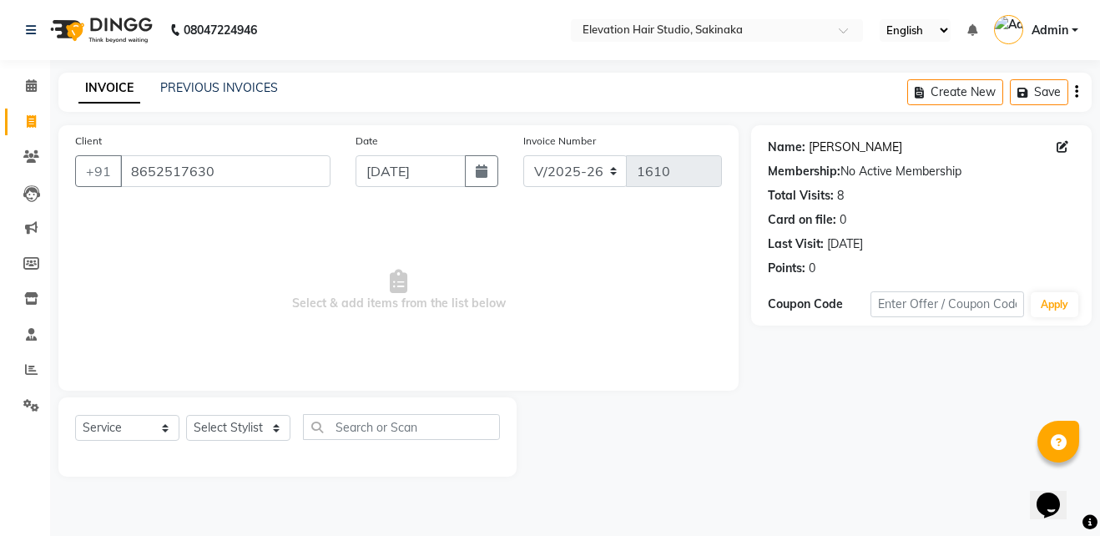
click at [845, 153] on link "Sambhaji Nimbalkar" at bounding box center [855, 148] width 93 height 18
click at [639, 26] on input "text" at bounding box center [700, 31] width 242 height 17
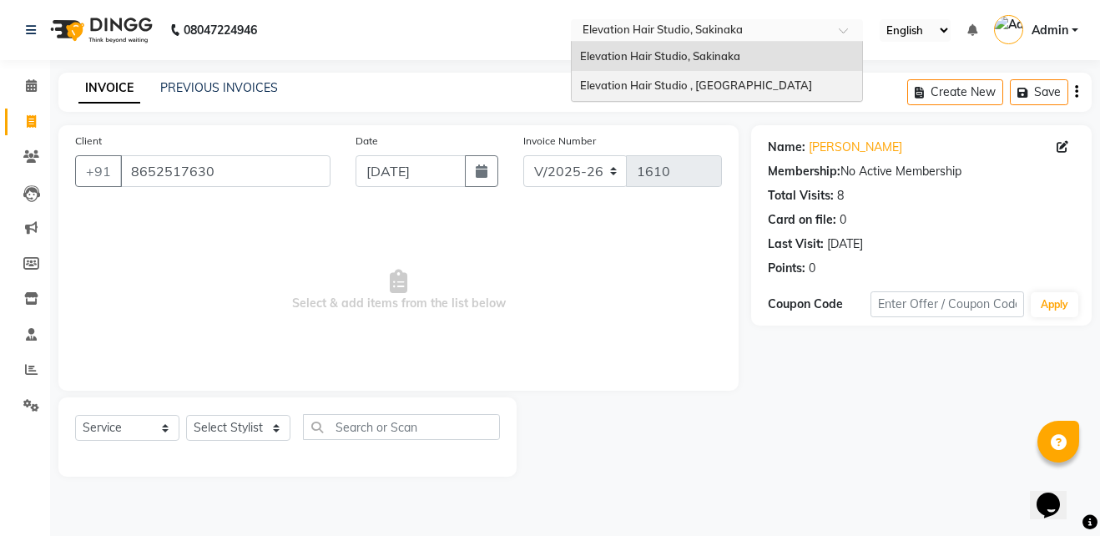
click at [647, 78] on div "Elevation Hair Studio , Thane West" at bounding box center [717, 86] width 290 height 30
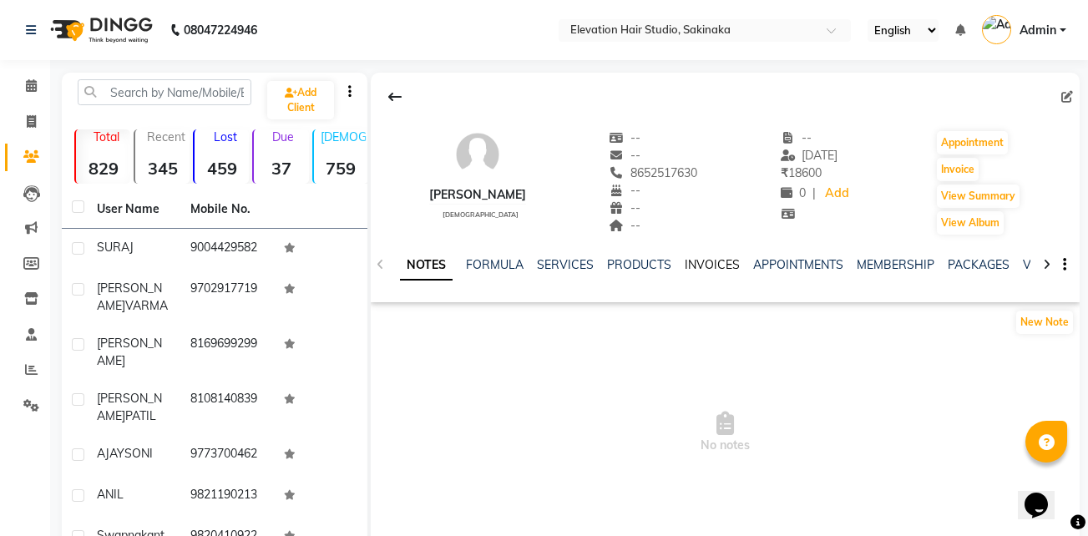
click at [702, 265] on link "INVOICES" at bounding box center [711, 264] width 55 height 15
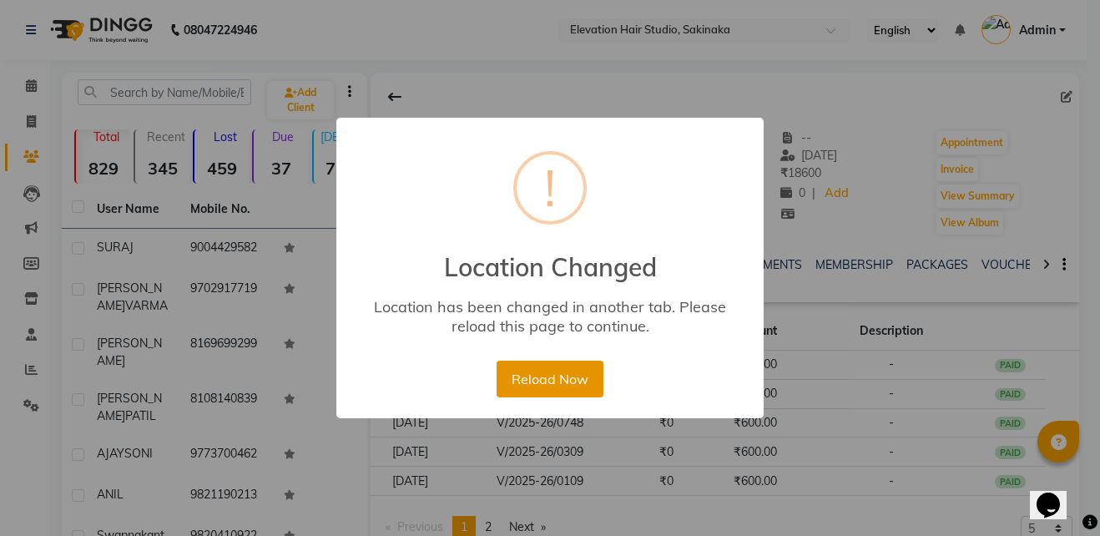
click at [528, 366] on button "Reload Now" at bounding box center [550, 379] width 106 height 37
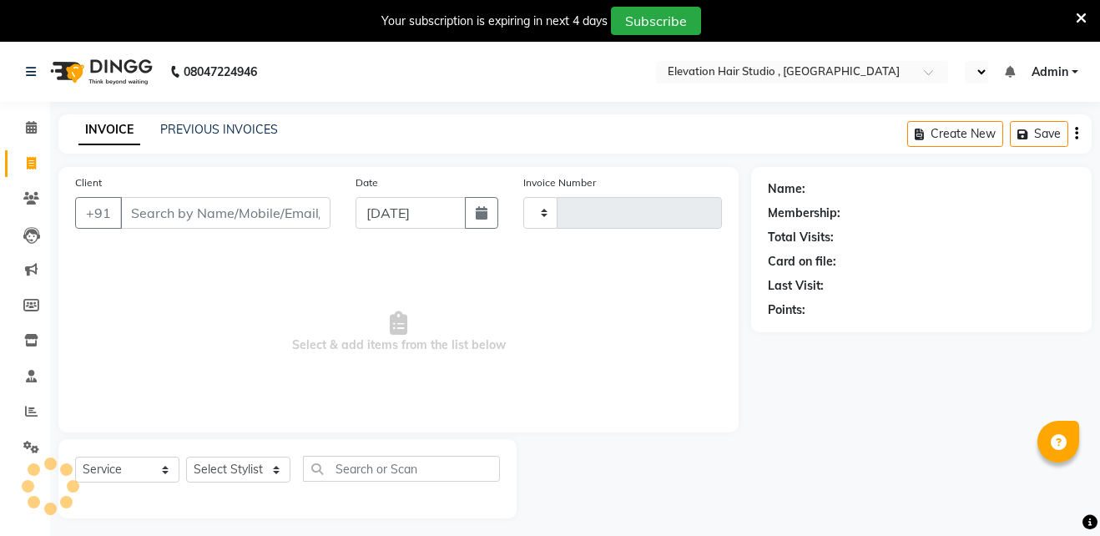
select select "service"
type input "0842"
select select "en"
select select "6886"
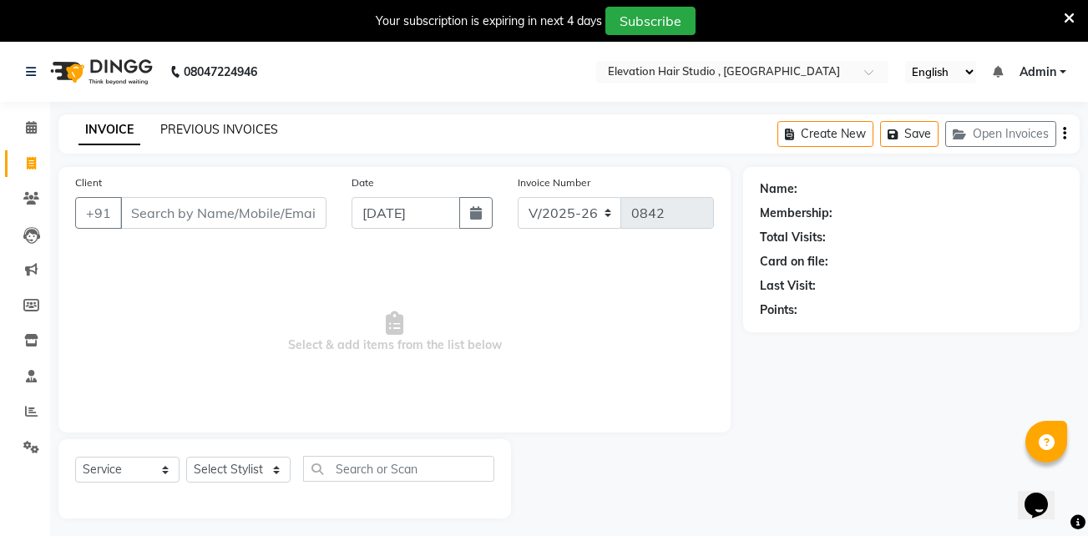
click at [256, 129] on link "PREVIOUS INVOICES" at bounding box center [219, 129] width 118 height 15
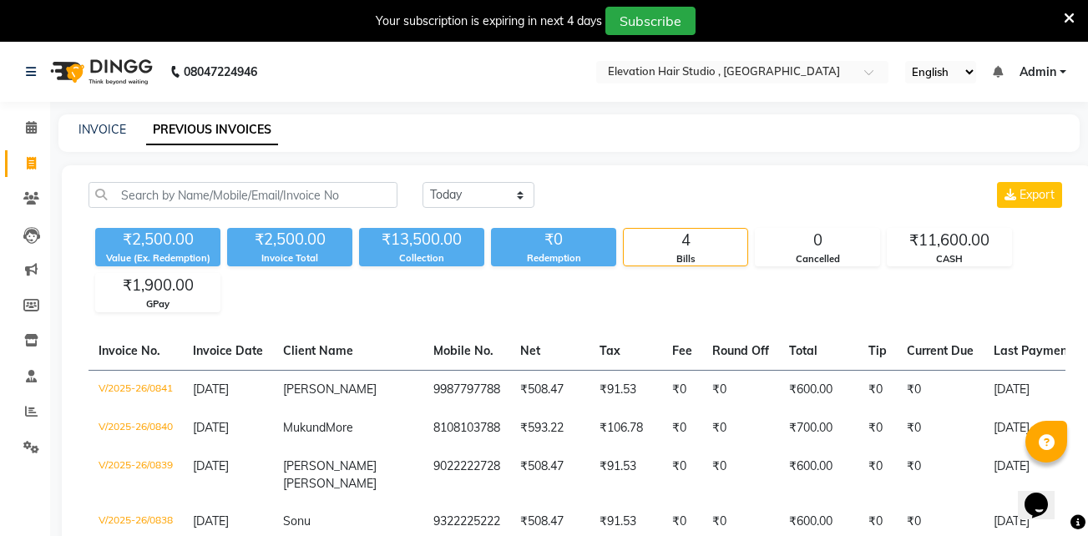
click at [1078, 19] on div "Your subscription is expiring in next 4 days Subscribe" at bounding box center [544, 21] width 1088 height 42
click at [1071, 17] on icon at bounding box center [1068, 18] width 11 height 15
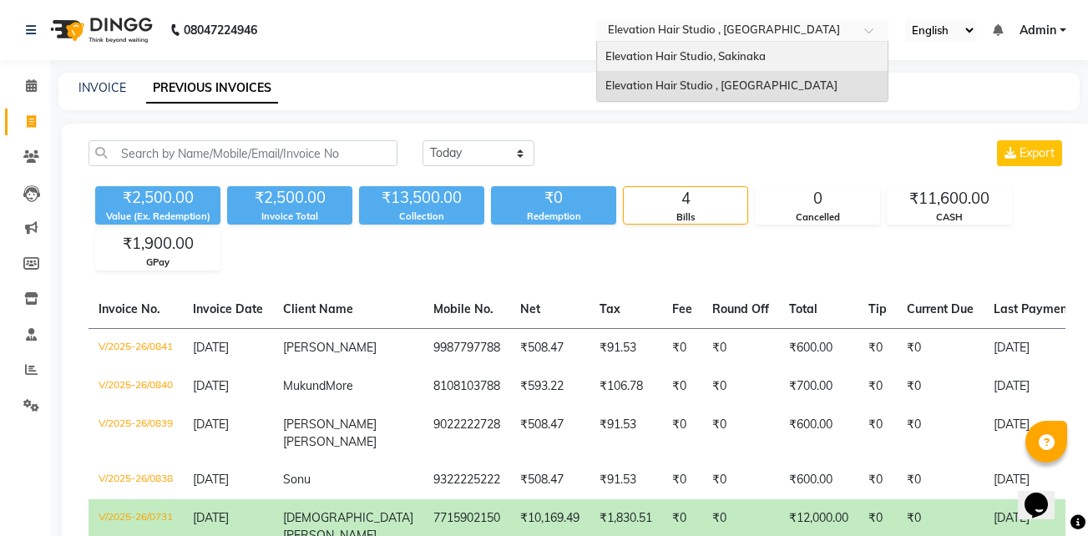
drag, startPoint x: 769, startPoint y: 38, endPoint x: 712, endPoint y: 48, distance: 57.8
click at [712, 42] on ng-select "Select Location × Elevation Hair Studio , Thane West Elevation Hair Studio, Sak…" at bounding box center [742, 30] width 292 height 23
click at [712, 49] on span "Elevation Hair Studio, Sakinaka" at bounding box center [685, 55] width 160 height 13
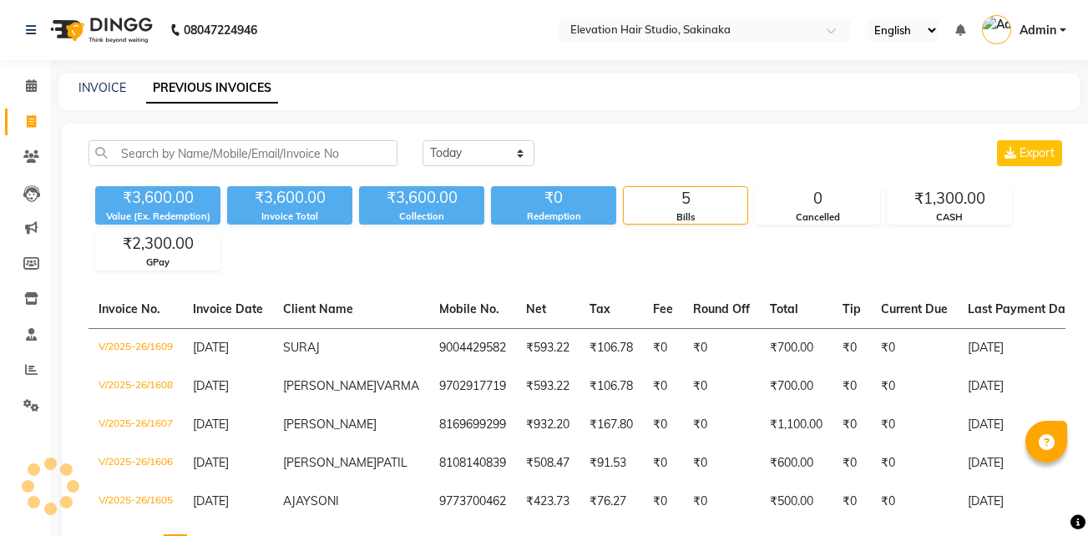
select select "en"
click at [85, 87] on link "INVOICE" at bounding box center [102, 87] width 48 height 15
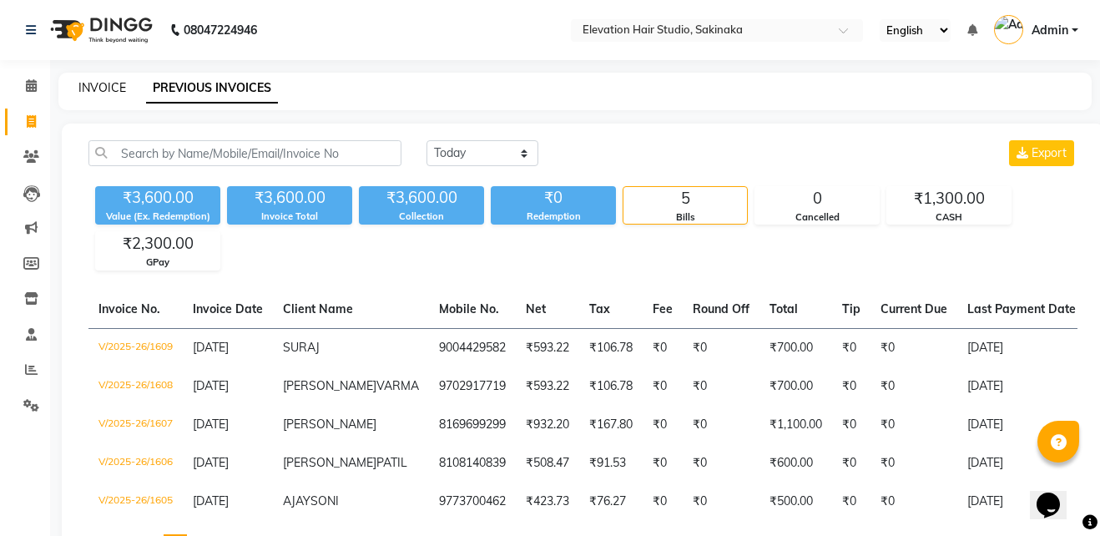
select select "service"
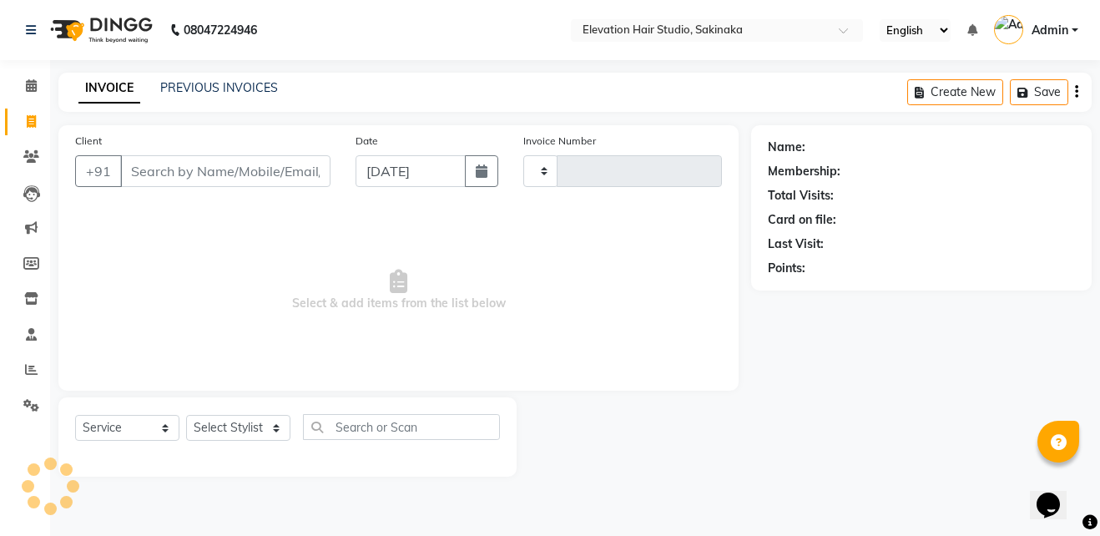
type input "1610"
select select "4949"
click at [189, 81] on link "PREVIOUS INVOICES" at bounding box center [219, 87] width 118 height 15
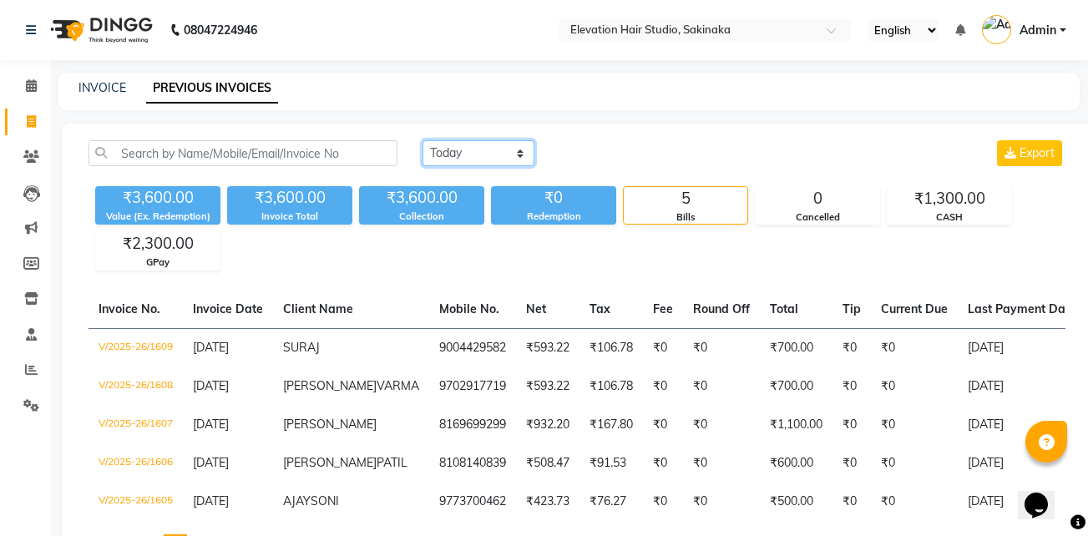
click at [479, 150] on select "Today Yesterday Custom Range" at bounding box center [478, 153] width 112 height 26
select select "range"
click at [422, 140] on select "Today Yesterday Custom Range" at bounding box center [478, 153] width 112 height 26
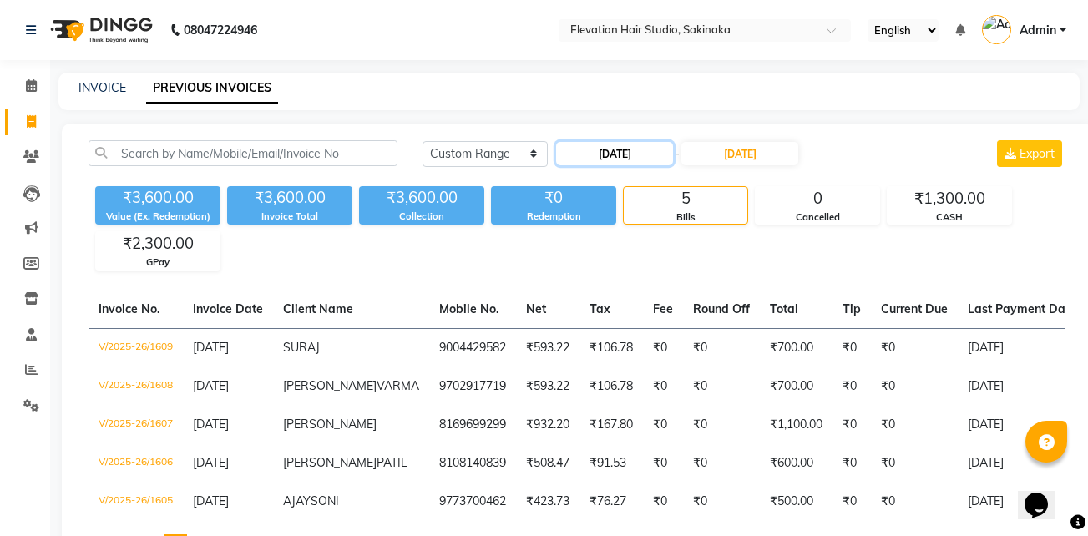
click at [654, 148] on input "01-09-2025" at bounding box center [614, 153] width 117 height 23
select select "9"
select select "2025"
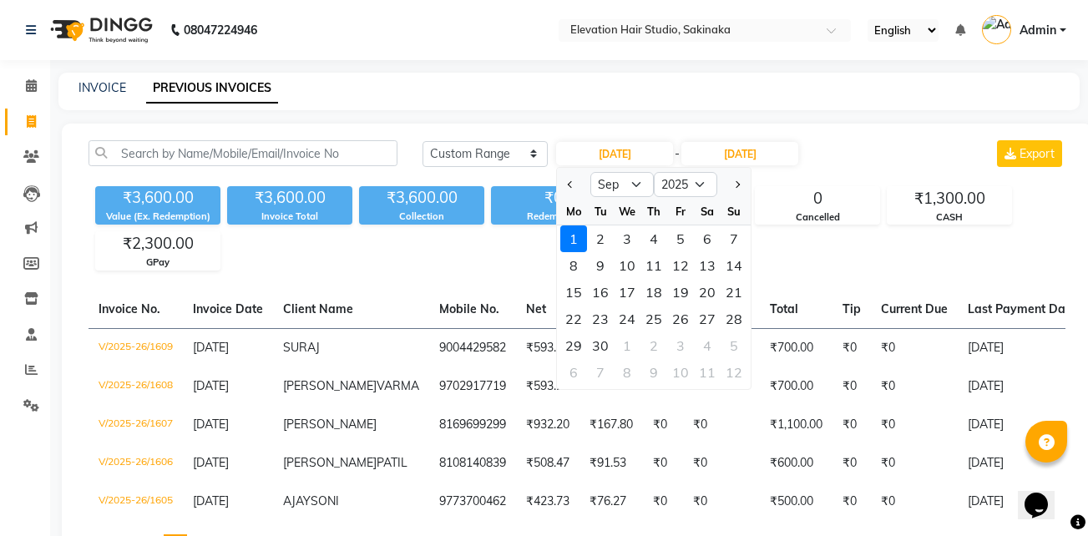
click at [562, 185] on div at bounding box center [573, 184] width 33 height 27
click at [568, 189] on button "Previous month" at bounding box center [570, 184] width 14 height 27
select select "8"
click at [671, 235] on div "1" at bounding box center [680, 238] width 27 height 27
type input "[DATE]"
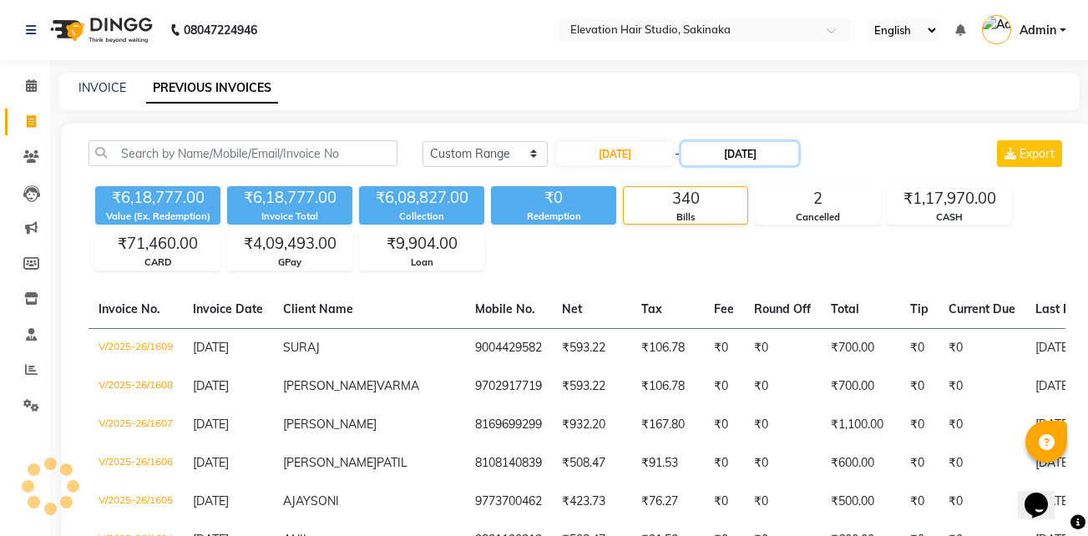
click at [762, 149] on input "01-09-2025" at bounding box center [739, 153] width 117 height 23
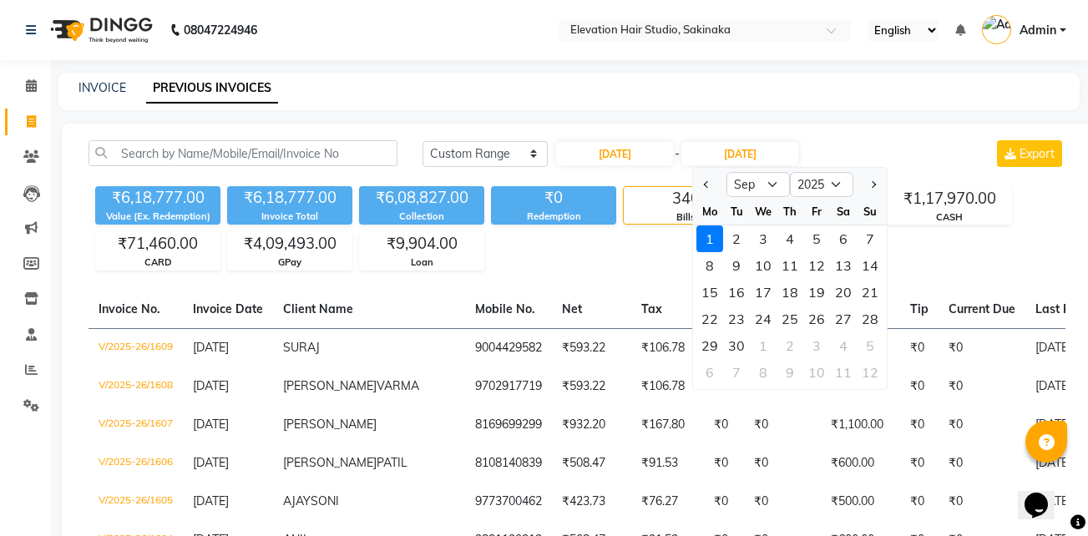
click at [711, 182] on button "Previous month" at bounding box center [707, 184] width 14 height 27
select select "8"
click at [711, 182] on div at bounding box center [709, 184] width 33 height 27
click at [744, 269] on div "5" at bounding box center [736, 265] width 27 height 27
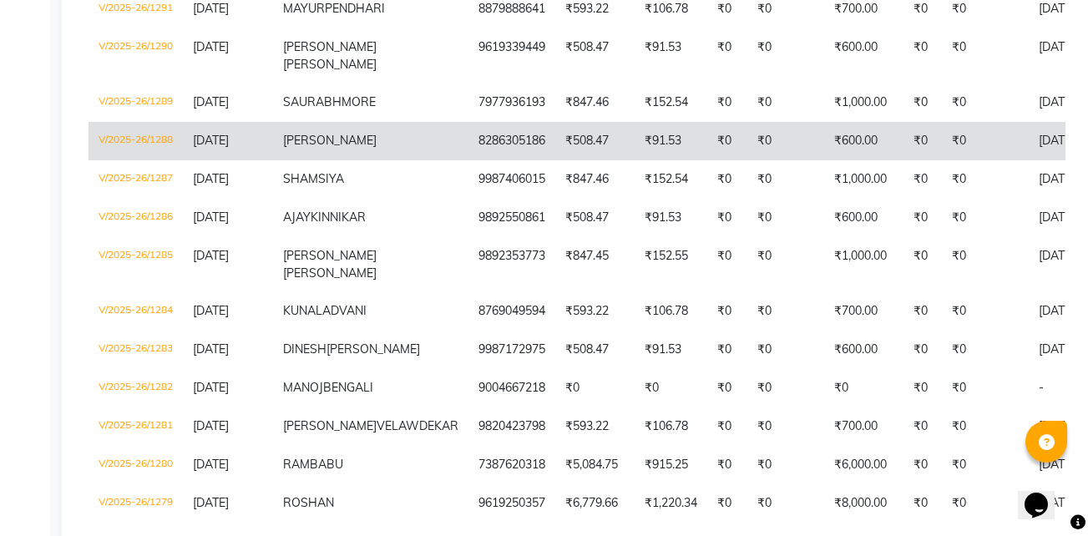
scroll to position [2008, 0]
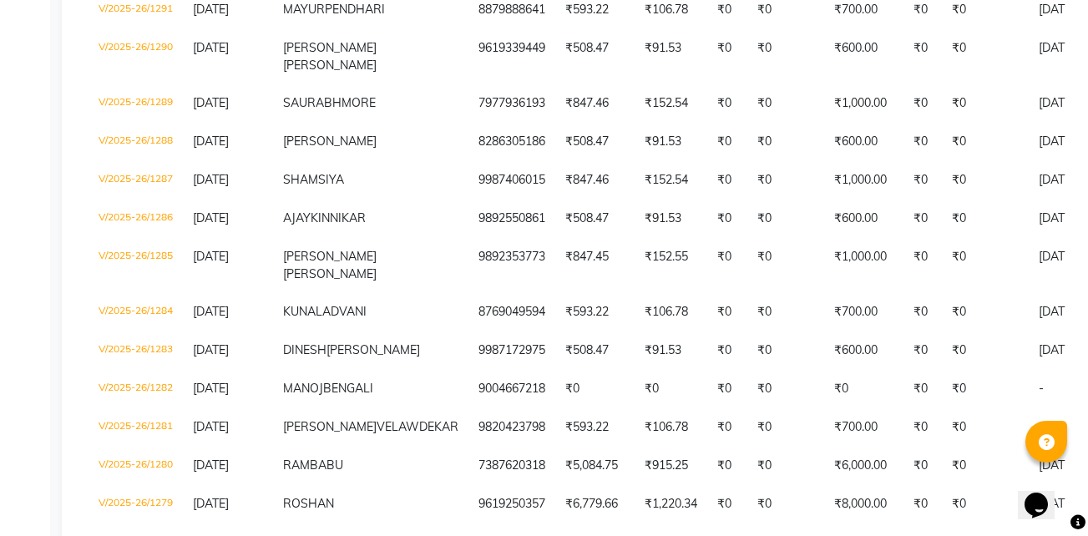
type input "[DATE]"
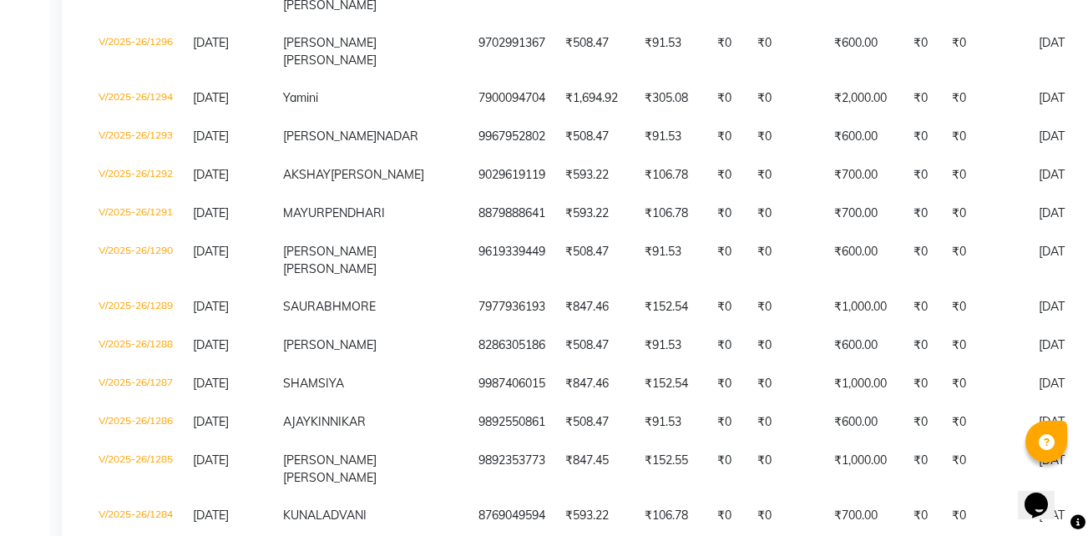
scroll to position [1805, 0]
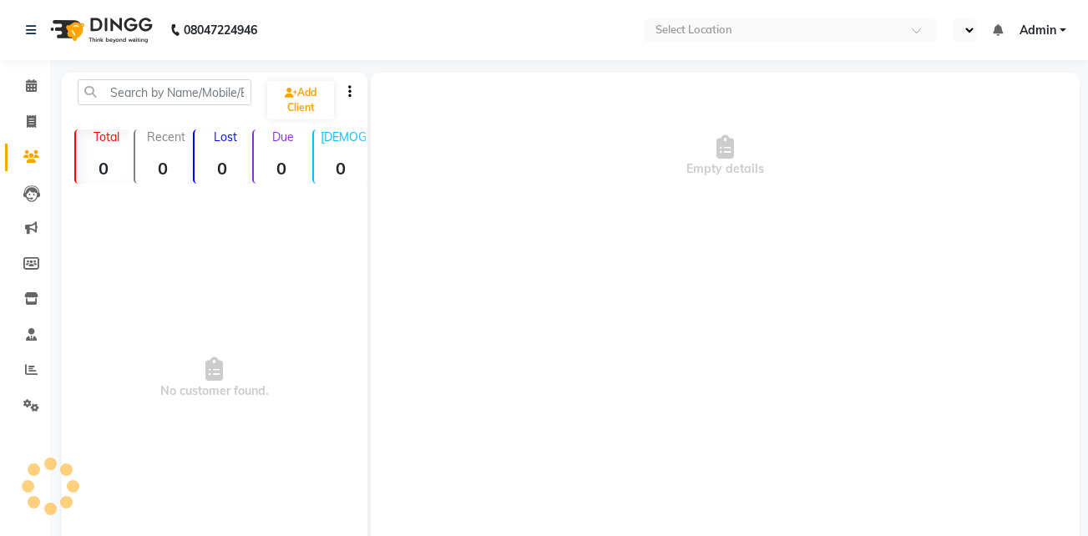
select select "en"
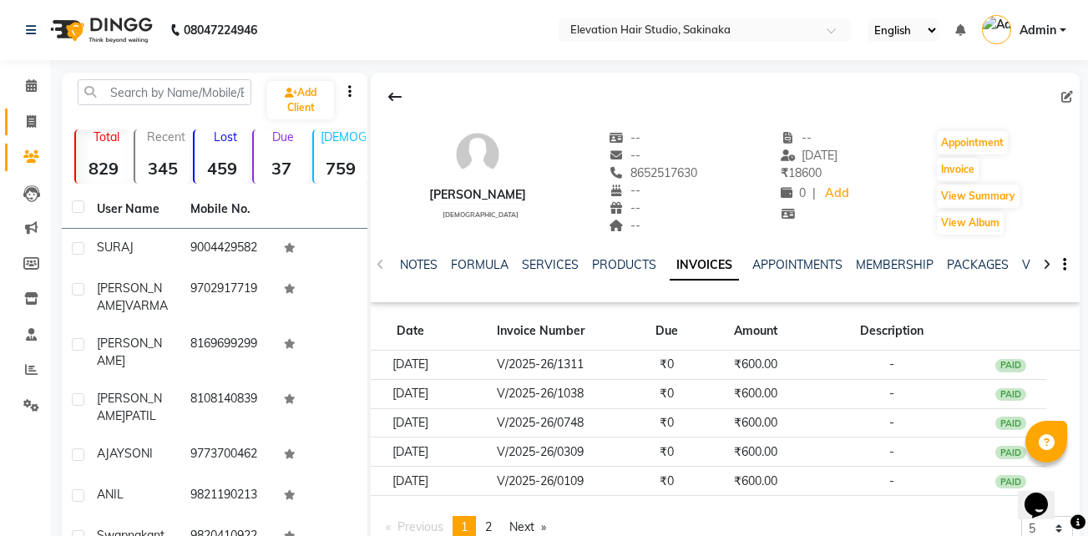
click at [24, 109] on link "Invoice" at bounding box center [25, 123] width 40 height 28
select select "service"
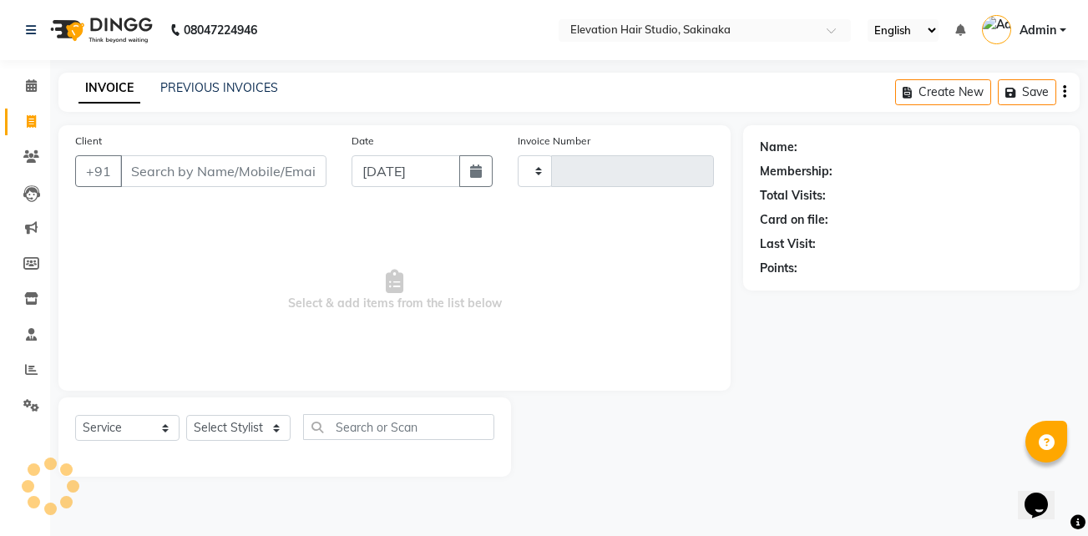
type input "1610"
select select "4949"
type input "9029619119"
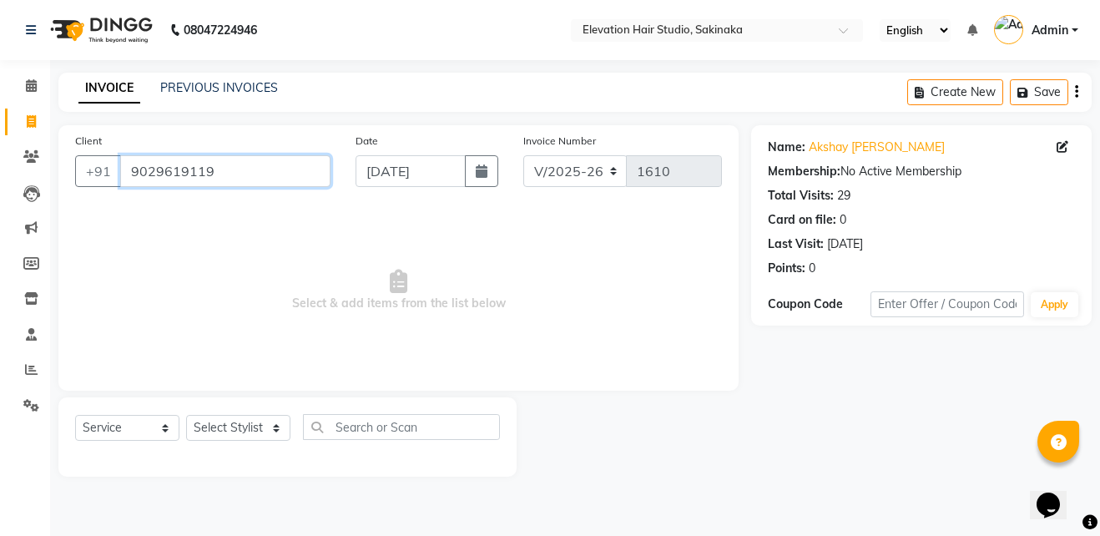
click at [281, 175] on input "9029619119" at bounding box center [225, 171] width 210 height 32
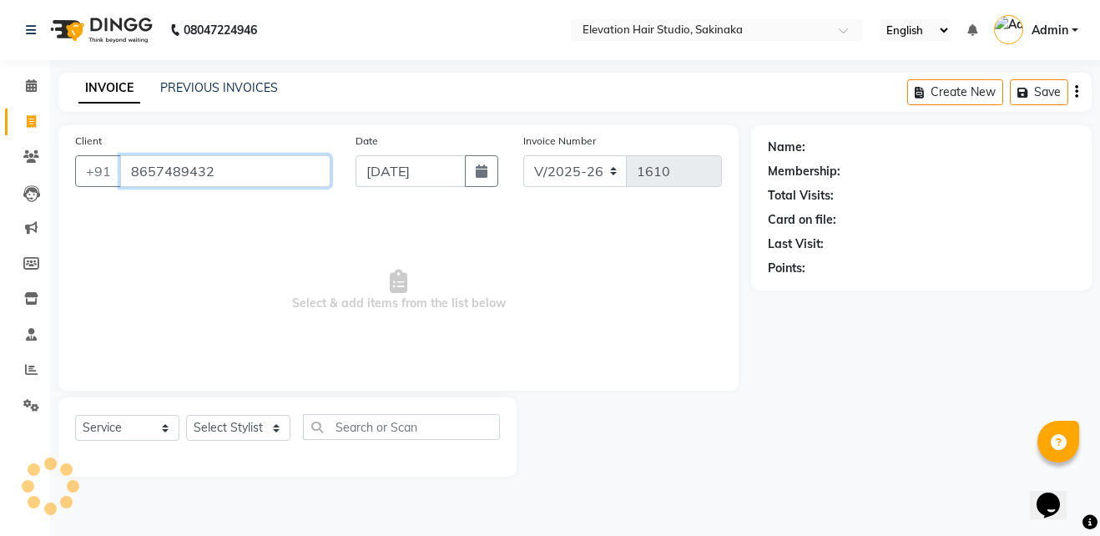
type input "8657489432"
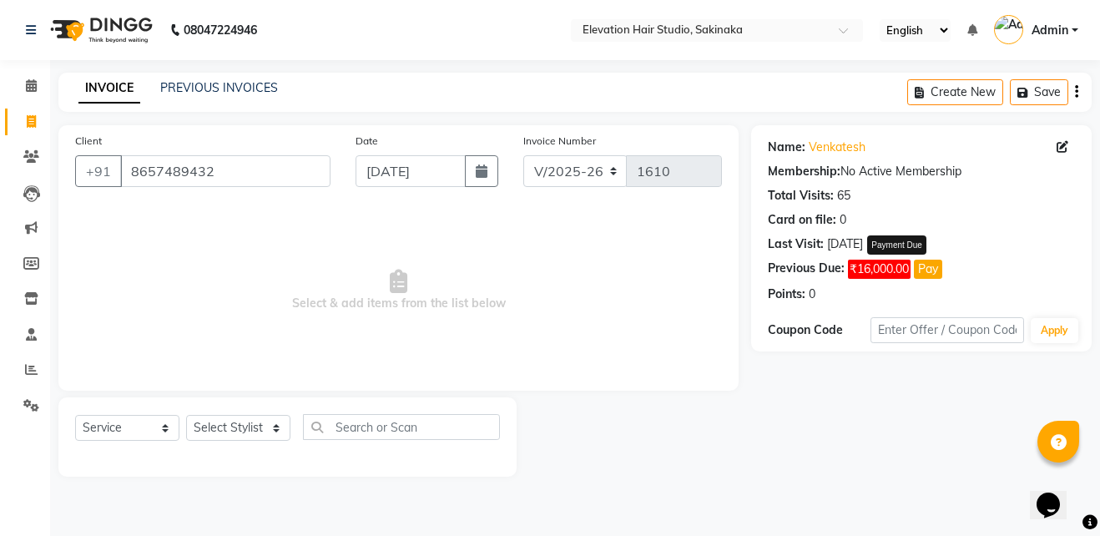
click at [932, 266] on button "Pay" at bounding box center [928, 269] width 28 height 19
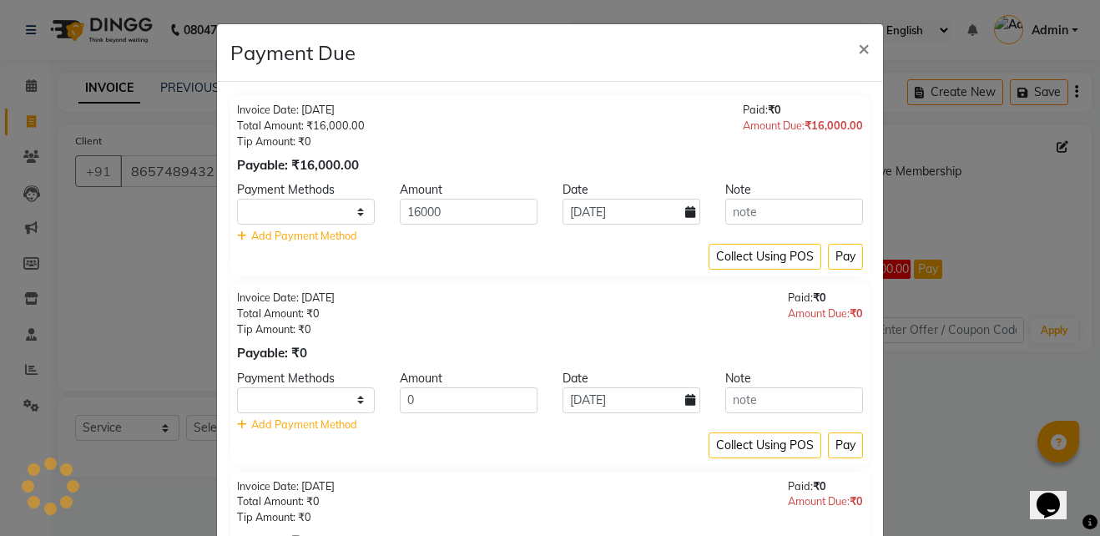
select select "1"
click at [301, 220] on select "CASH CARD GPay PhonePe Loan Cheque Visa Card BharatPay PayTM" at bounding box center [306, 212] width 138 height 26
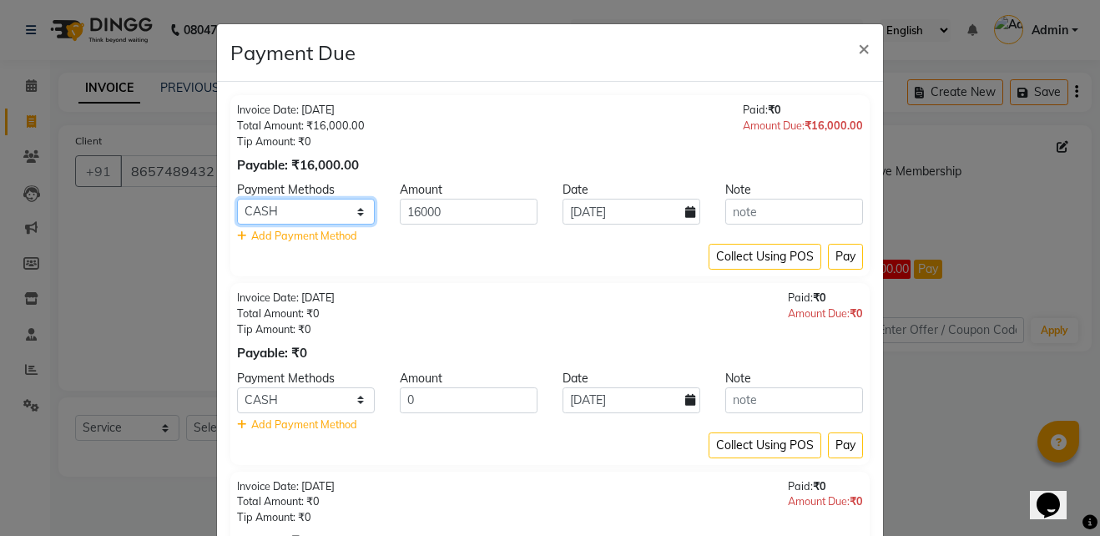
select select "2"
click at [237, 199] on select "CASH CARD GPay PhonePe Loan Cheque Visa Card BharatPay PayTM" at bounding box center [306, 212] width 138 height 26
click at [834, 263] on button "Pay" at bounding box center [845, 257] width 35 height 26
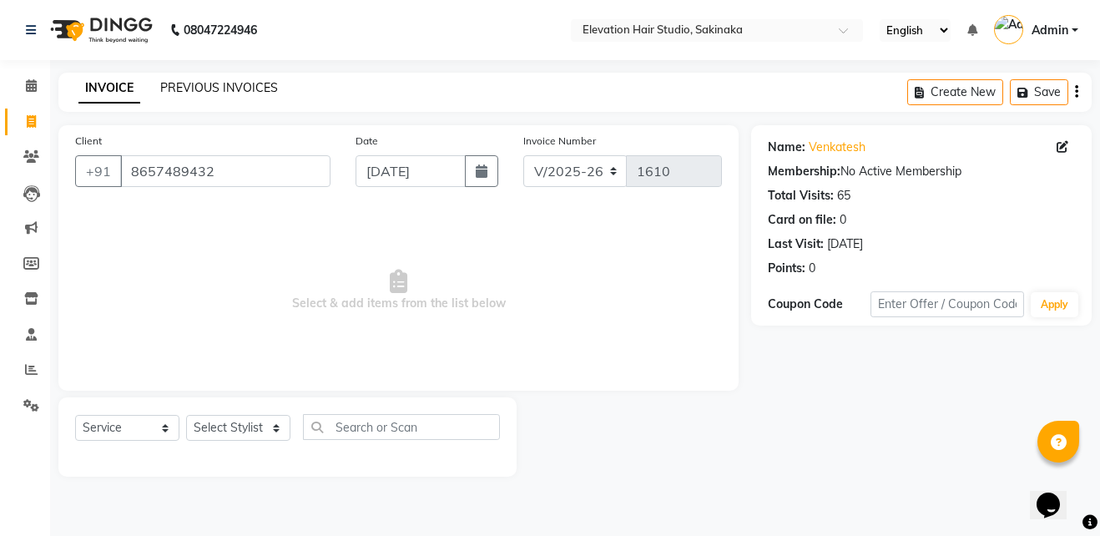
click at [229, 85] on link "PREVIOUS INVOICES" at bounding box center [219, 87] width 118 height 15
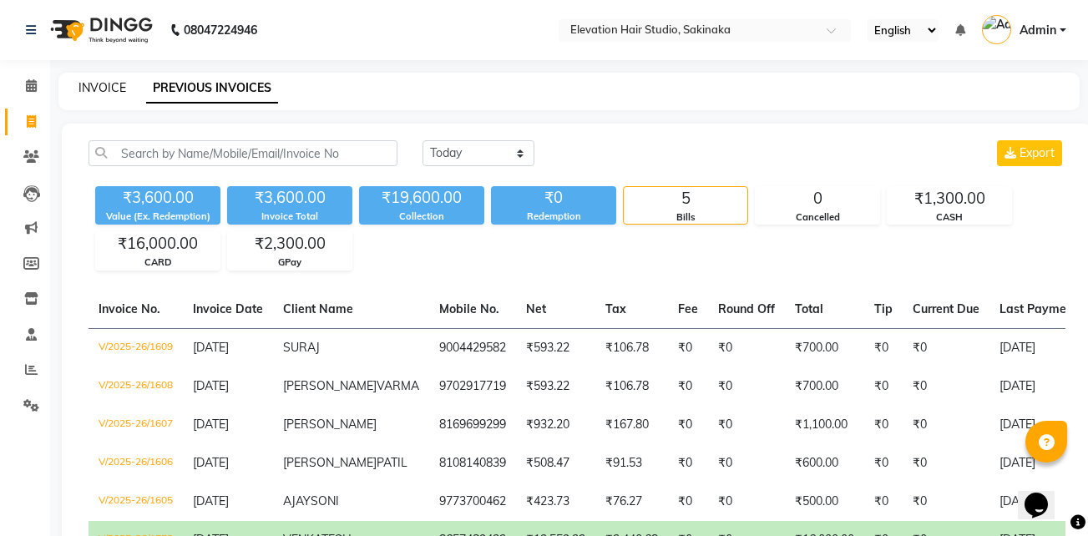
click at [109, 86] on link "INVOICE" at bounding box center [102, 87] width 48 height 15
select select "service"
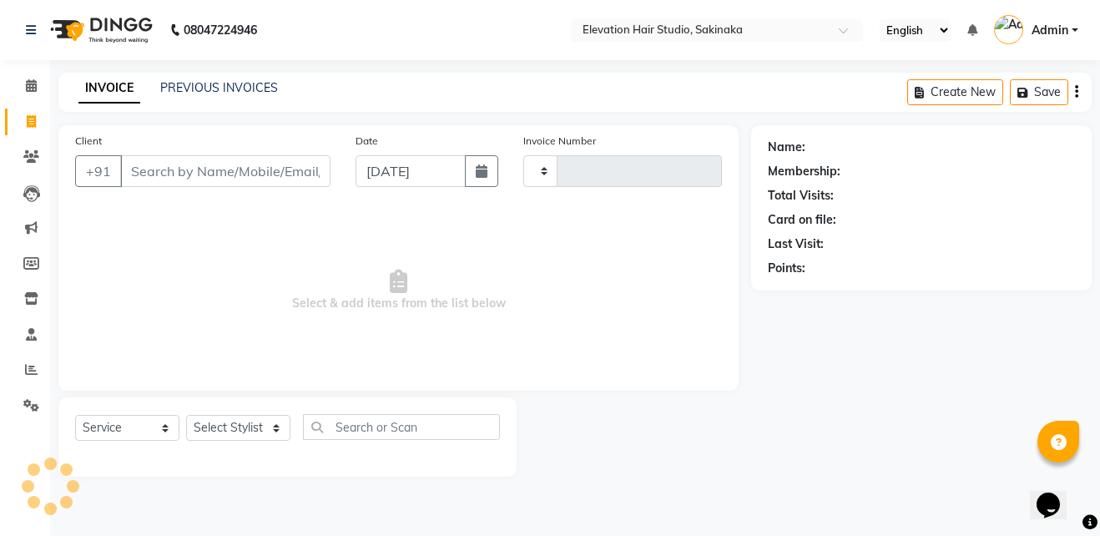
type input "1610"
select select "4949"
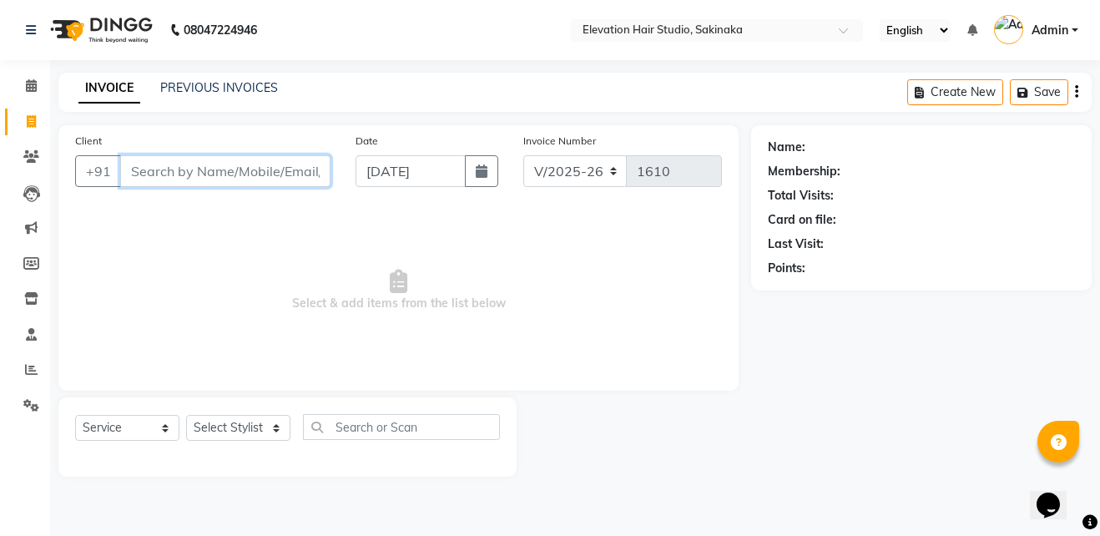
click at [270, 165] on input "Client" at bounding box center [225, 171] width 210 height 32
type input "9967952802"
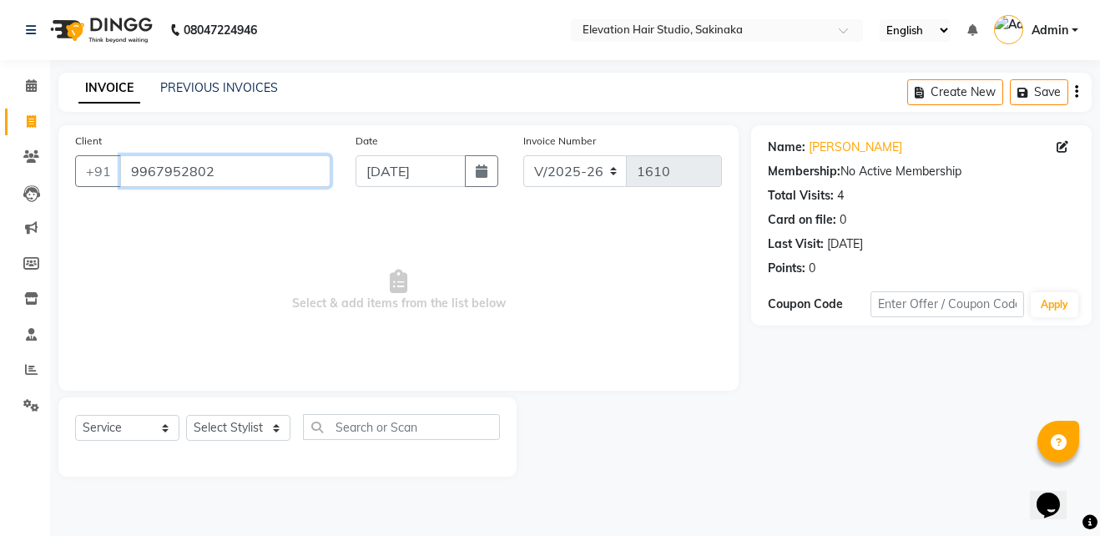
click at [251, 161] on input "9967952802" at bounding box center [225, 171] width 210 height 32
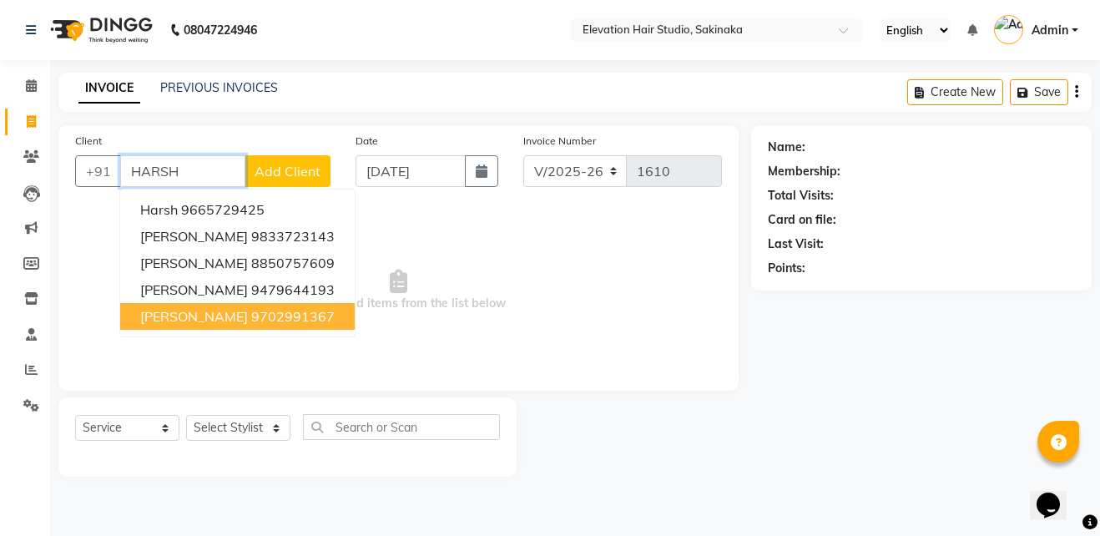
click at [203, 311] on span "HARSHAL MISTRY" at bounding box center [194, 316] width 108 height 17
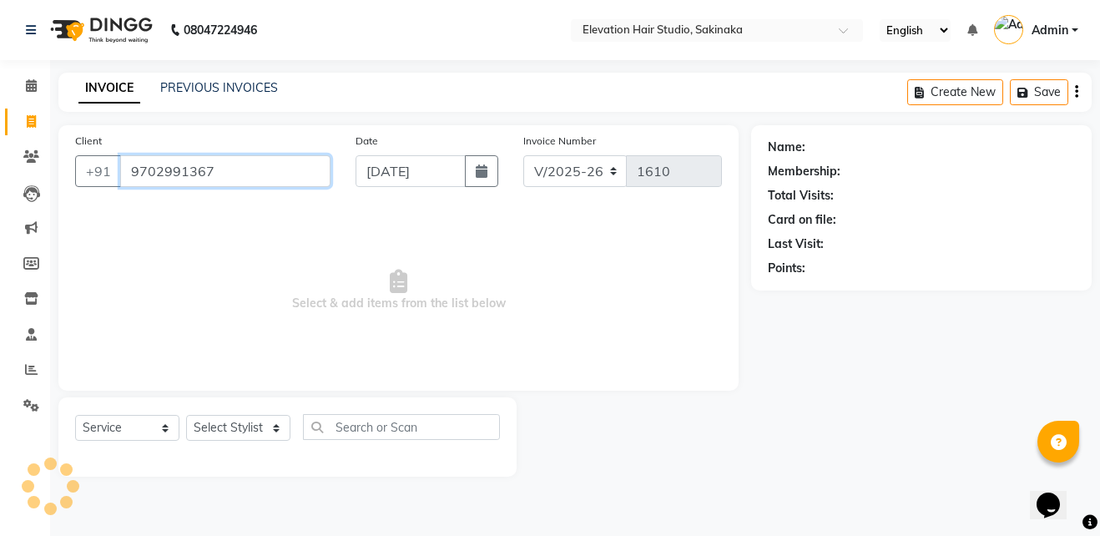
type input "9702991367"
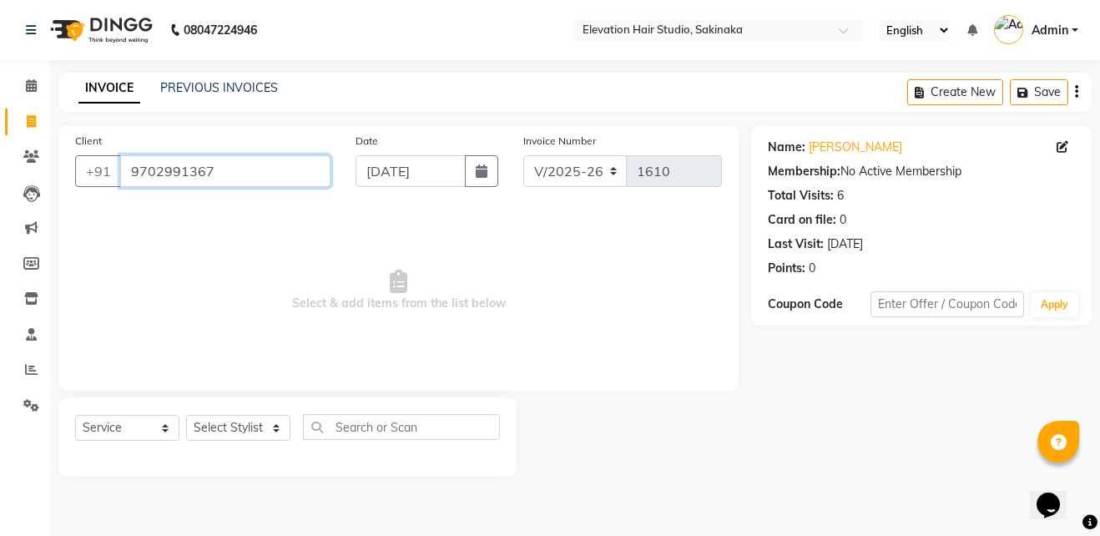
click at [248, 166] on input "9702991367" at bounding box center [225, 171] width 210 height 32
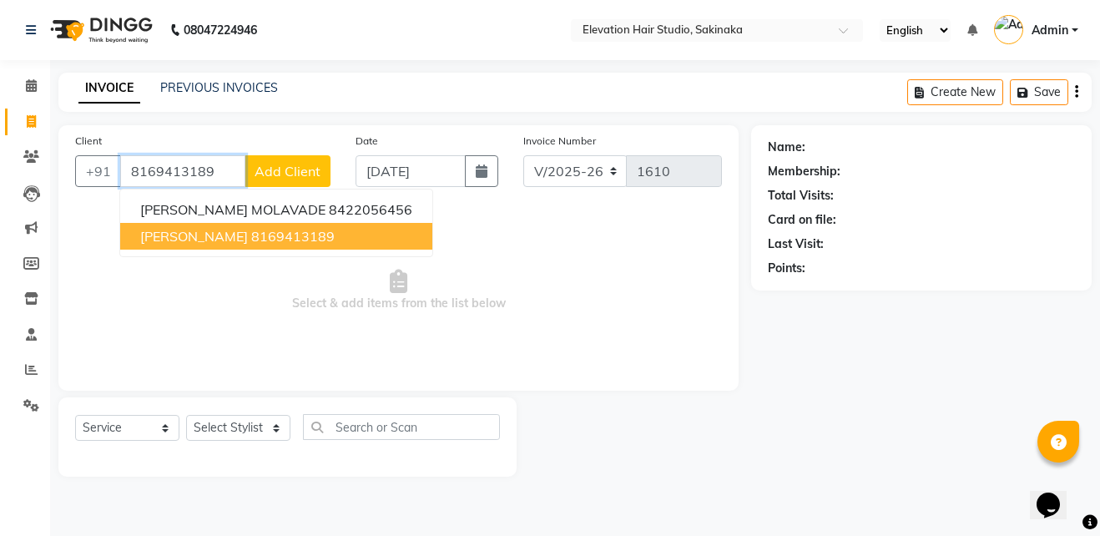
type input "8169413189"
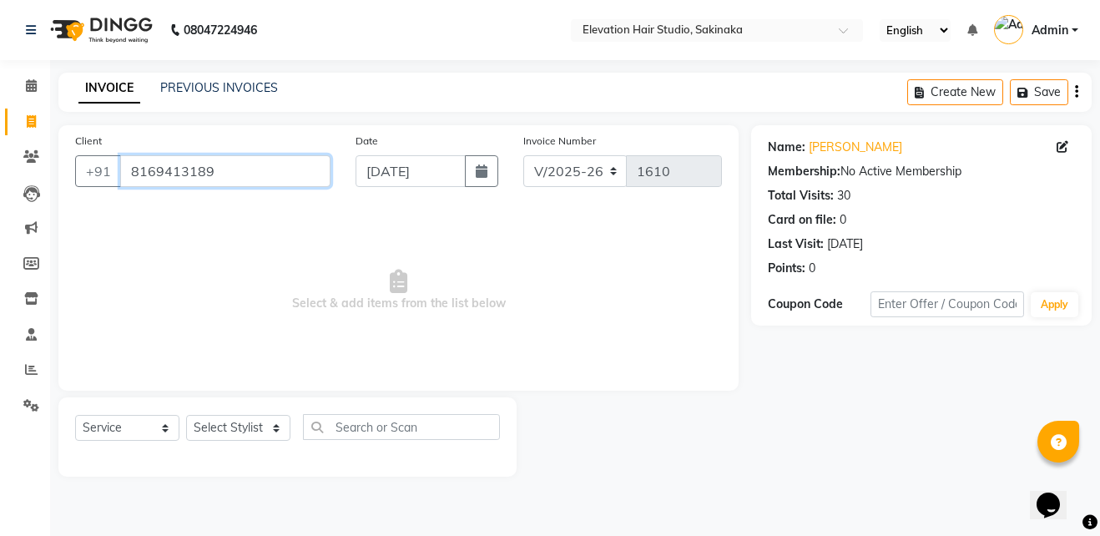
click at [261, 177] on input "8169413189" at bounding box center [225, 171] width 210 height 32
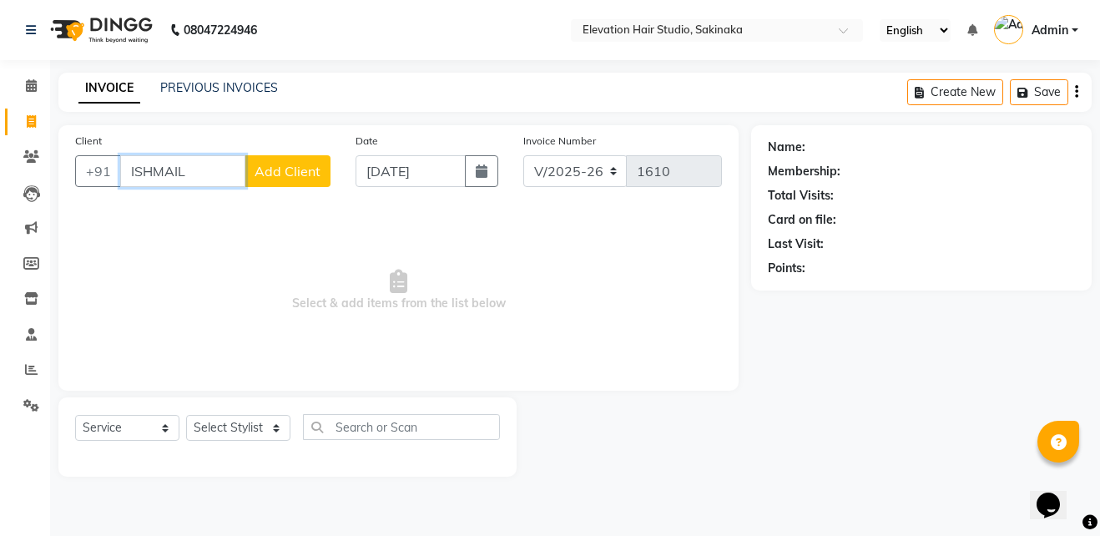
click at [152, 170] on input "ISHMAIL" at bounding box center [182, 171] width 125 height 32
type input "9136361078"
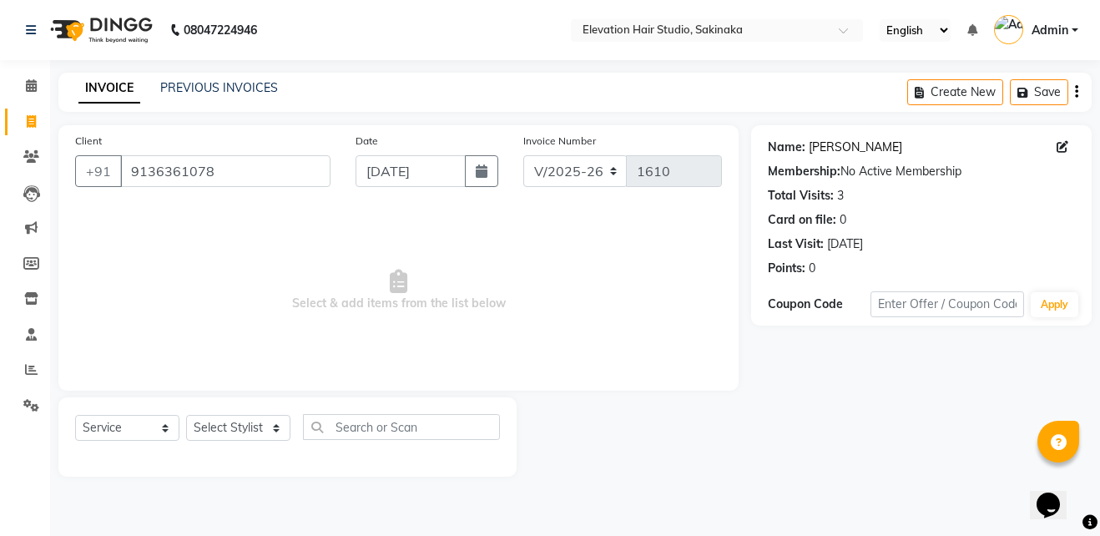
click at [824, 139] on link "Ismail" at bounding box center [855, 148] width 93 height 18
click at [256, 175] on input "9136361078" at bounding box center [225, 171] width 210 height 32
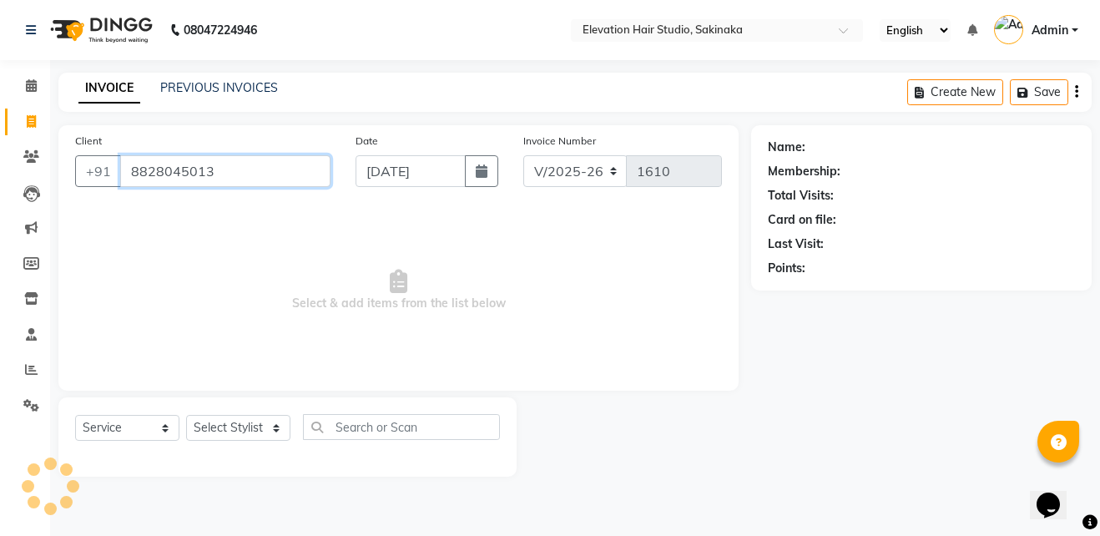
type input "8828045013"
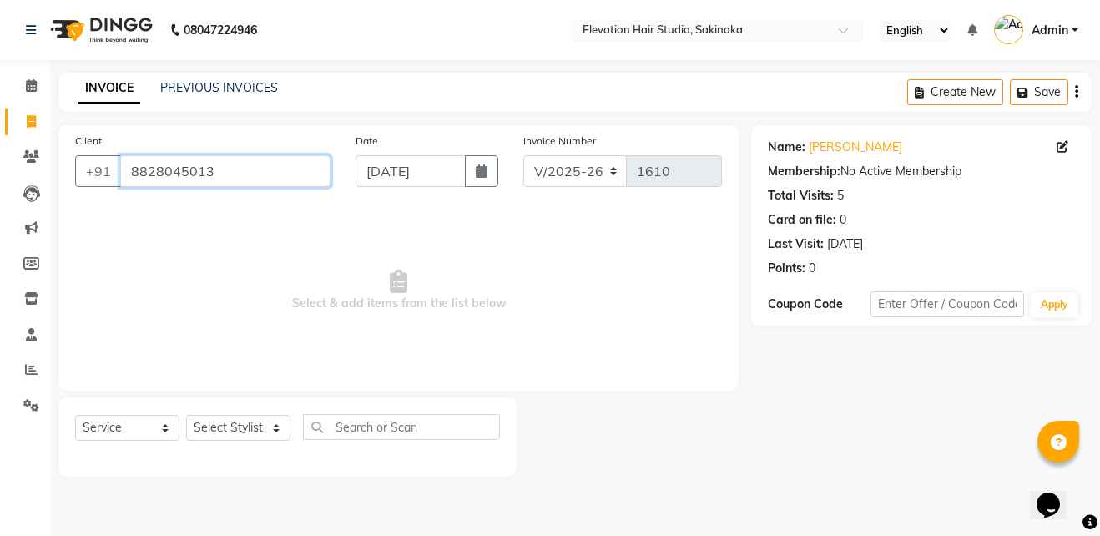
click at [238, 182] on input "8828045013" at bounding box center [225, 171] width 210 height 32
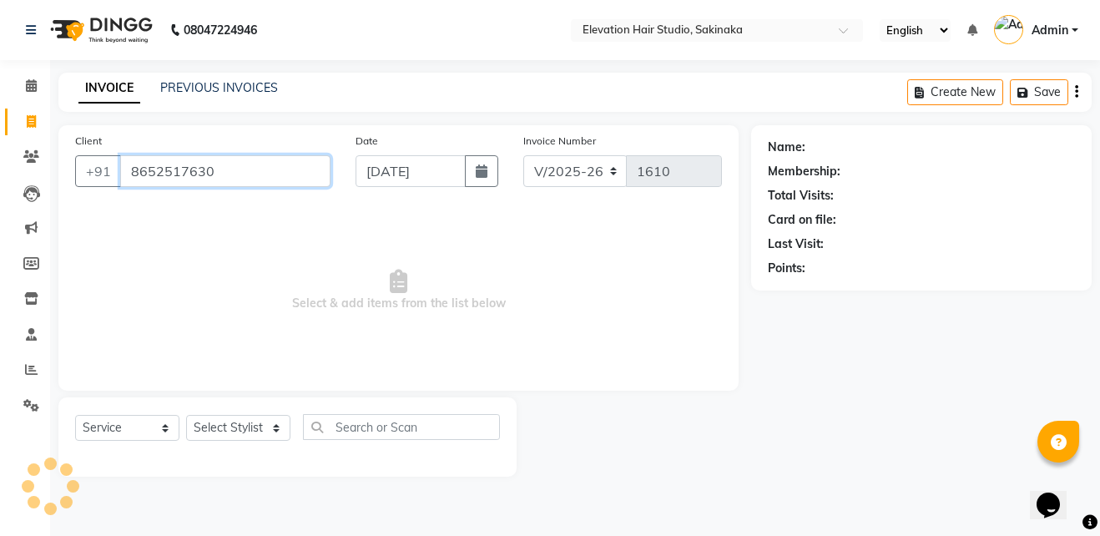
type input "8652517630"
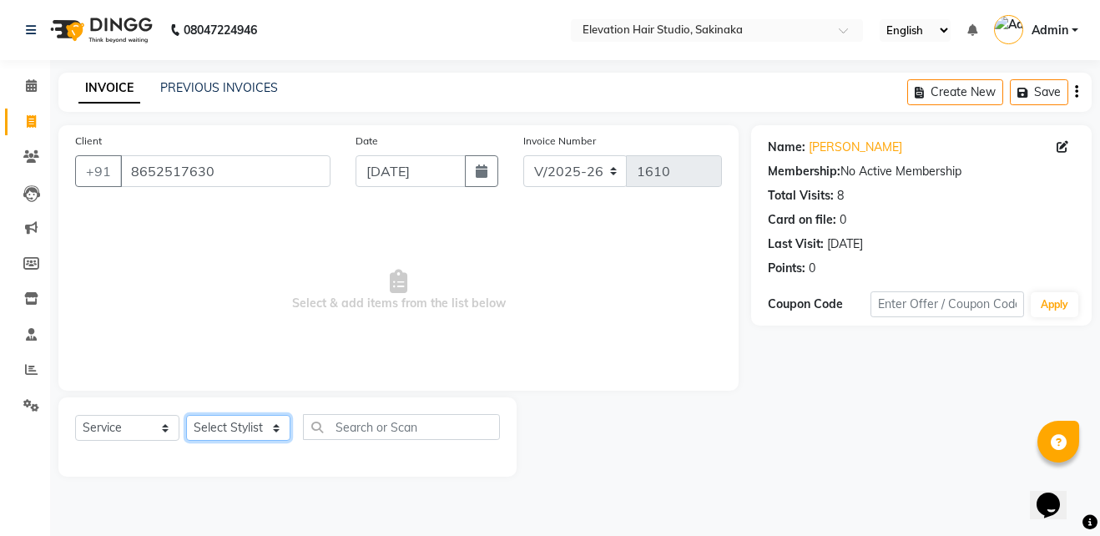
click at [214, 427] on select "Select Stylist Admin (EHS Thane) ANEES DILIP KAPIL PRIYA RUPESH SAHIL Sarfaraz …" at bounding box center [238, 428] width 104 height 26
select select "84316"
click at [186, 415] on select "Select Stylist Admin (EHS Thane) ANEES DILIP KAPIL PRIYA RUPESH SAHIL Sarfaraz …" at bounding box center [238, 428] width 104 height 26
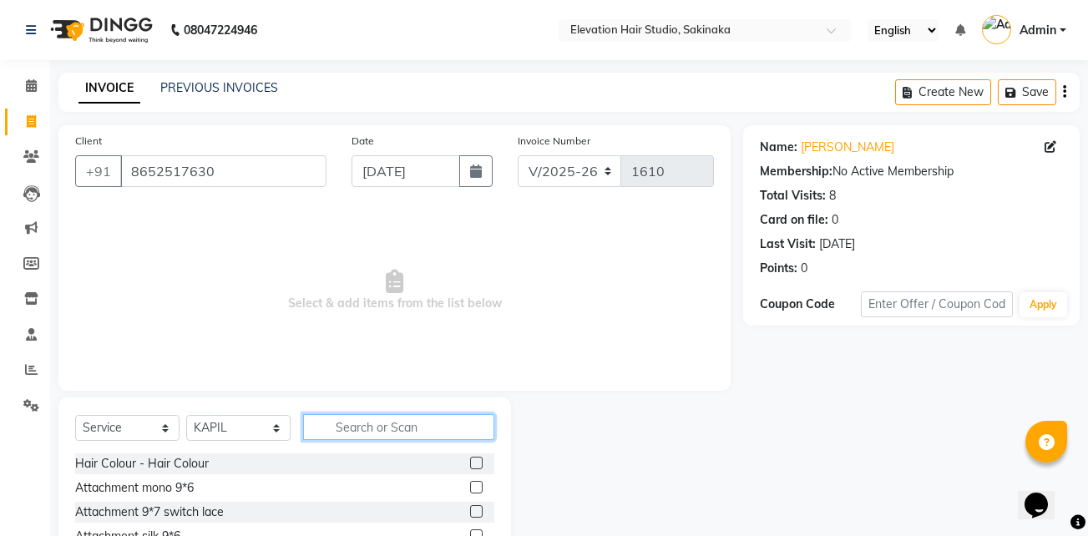
click at [349, 418] on input "text" at bounding box center [398, 427] width 191 height 26
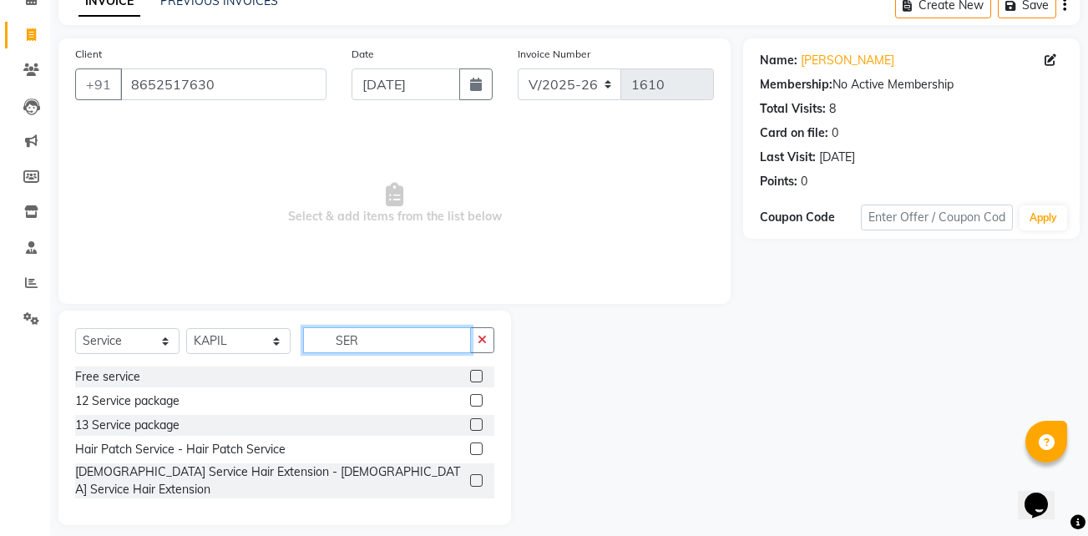
type input "SER"
click at [475, 447] on div at bounding box center [482, 449] width 24 height 21
click at [475, 447] on label at bounding box center [476, 448] width 13 height 13
click at [475, 447] on input "checkbox" at bounding box center [475, 449] width 11 height 11
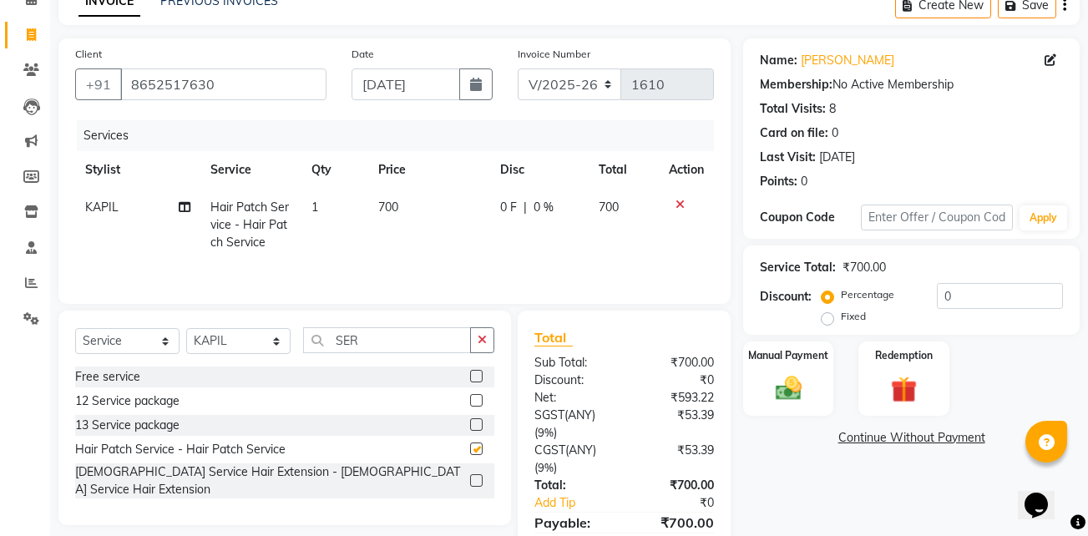
checkbox input "false"
click at [412, 223] on td "700" at bounding box center [429, 225] width 122 height 73
select select "84316"
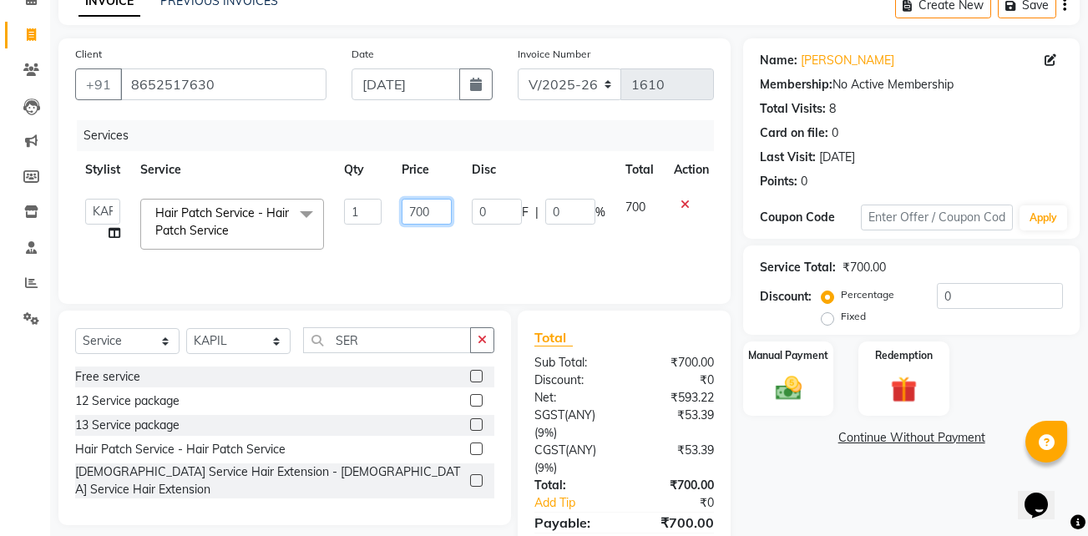
click at [415, 213] on input "700" at bounding box center [427, 212] width 50 height 26
type input "600"
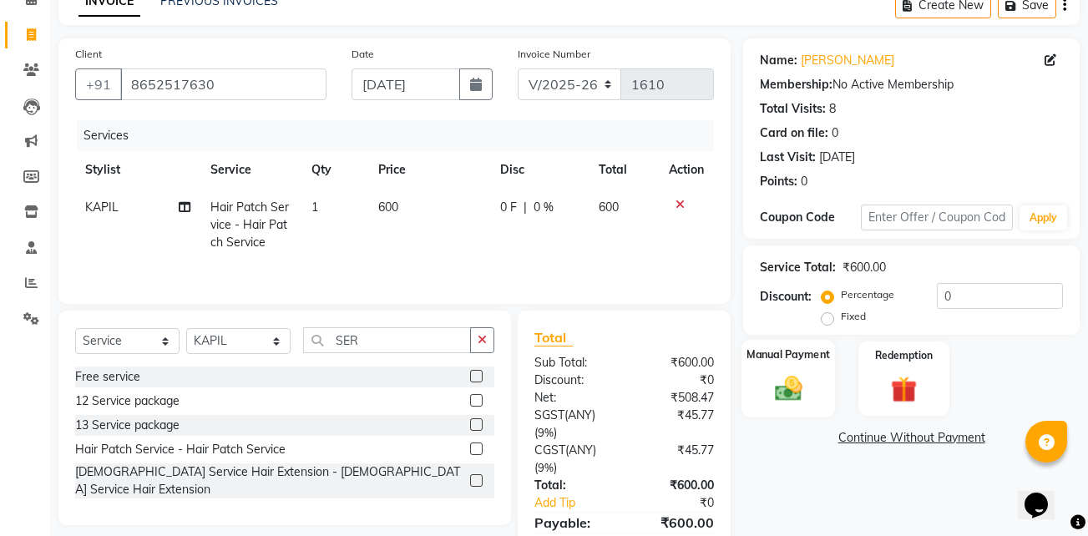
click at [785, 370] on div "Manual Payment" at bounding box center [787, 379] width 93 height 78
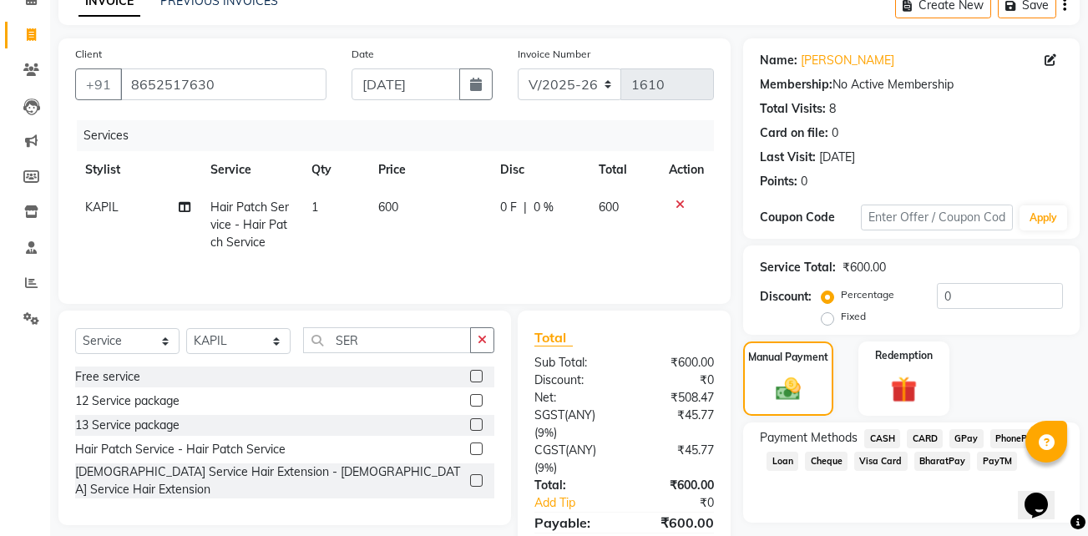
click at [969, 432] on span "GPay" at bounding box center [966, 438] width 34 height 19
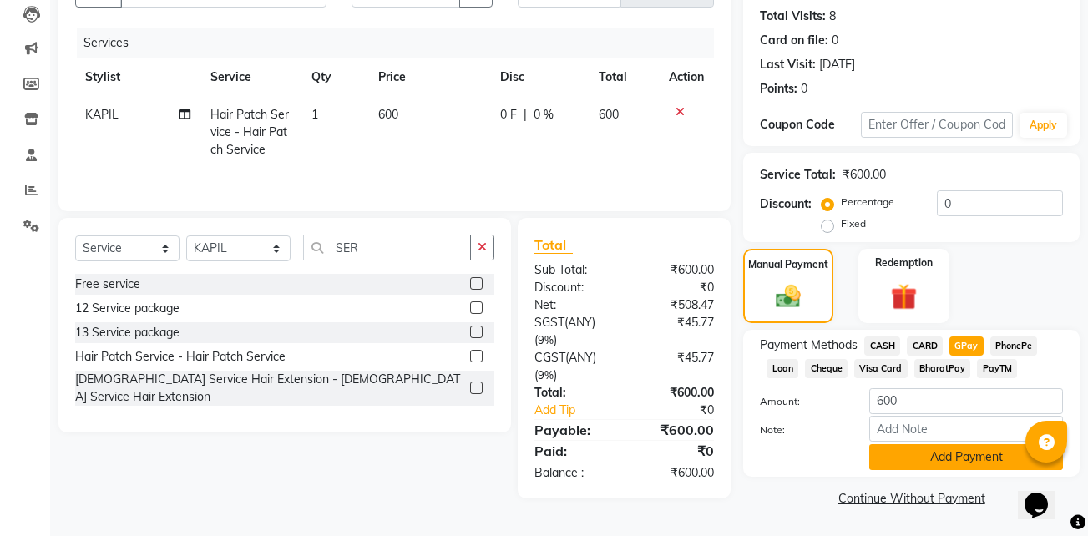
click at [950, 451] on button "Add Payment" at bounding box center [966, 457] width 194 height 26
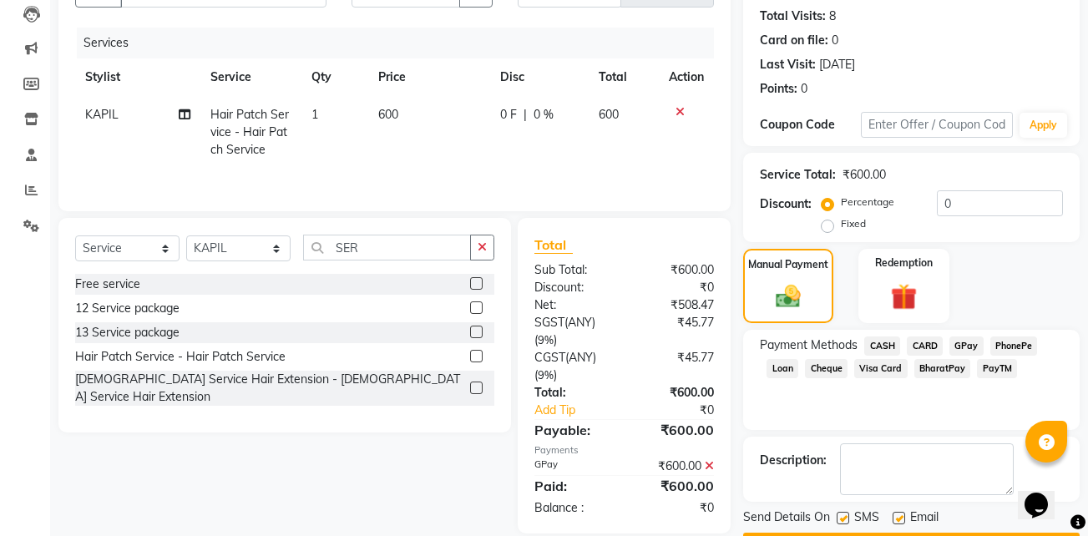
scroll to position [227, 0]
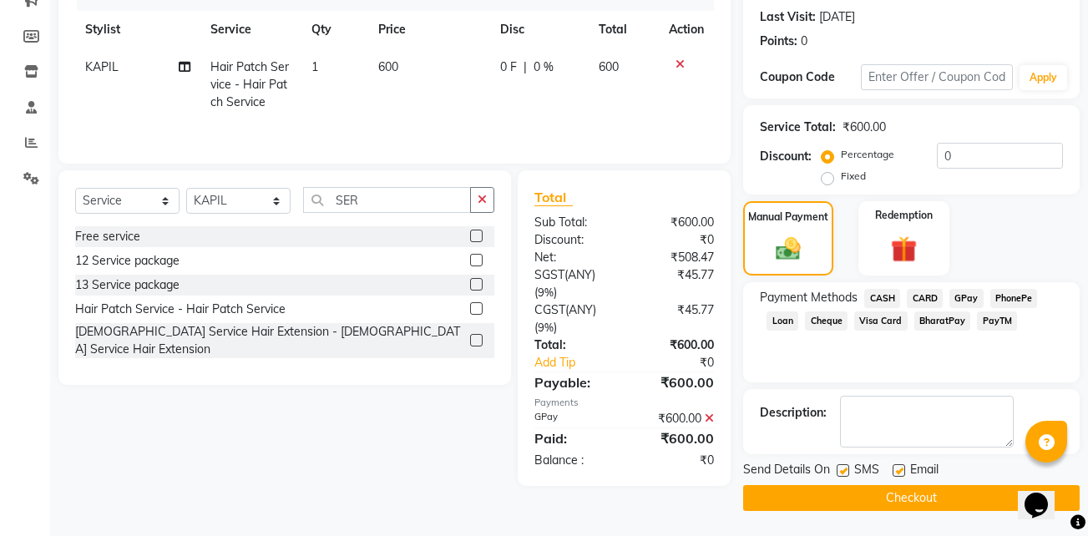
click at [897, 473] on label at bounding box center [898, 470] width 13 height 13
click at [897, 473] on input "checkbox" at bounding box center [897, 471] width 11 height 11
checkbox input "false"
click at [850, 467] on div "SMS" at bounding box center [864, 471] width 56 height 21
click at [846, 468] on label at bounding box center [842, 470] width 13 height 13
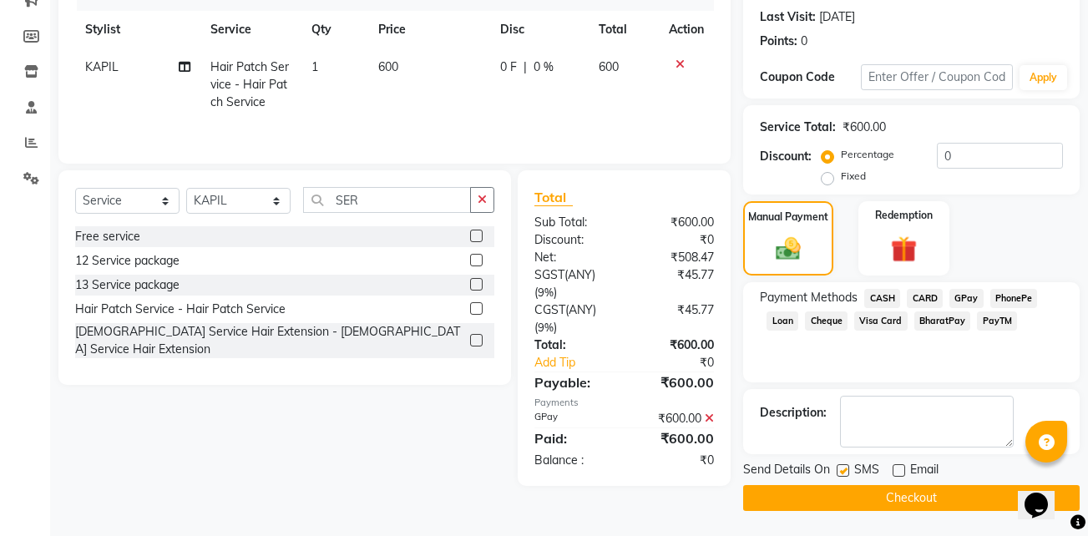
click at [846, 468] on input "checkbox" at bounding box center [841, 471] width 11 height 11
checkbox input "false"
click at [823, 489] on button "Checkout" at bounding box center [911, 498] width 336 height 26
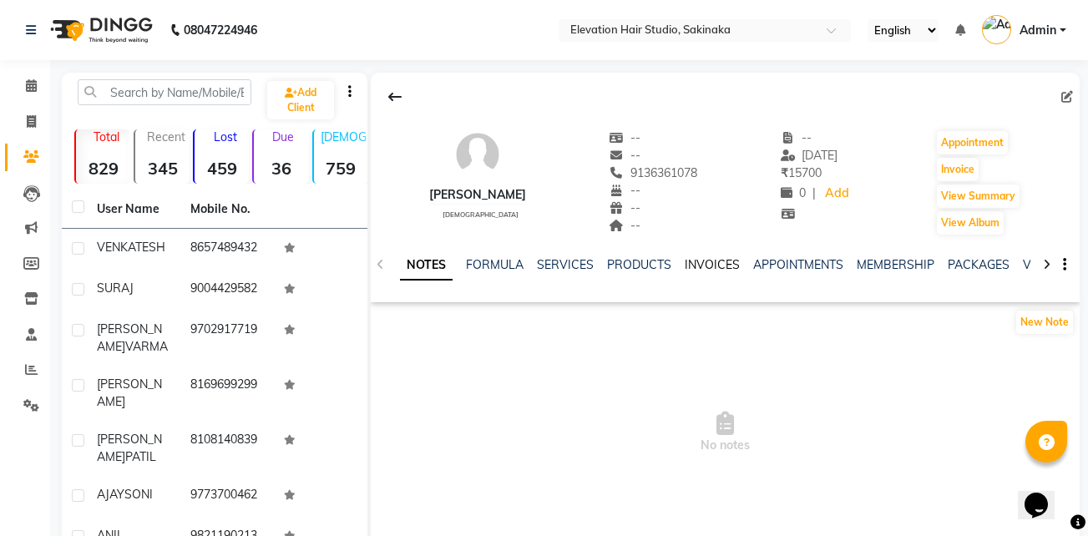
click at [700, 260] on link "INVOICES" at bounding box center [711, 264] width 55 height 15
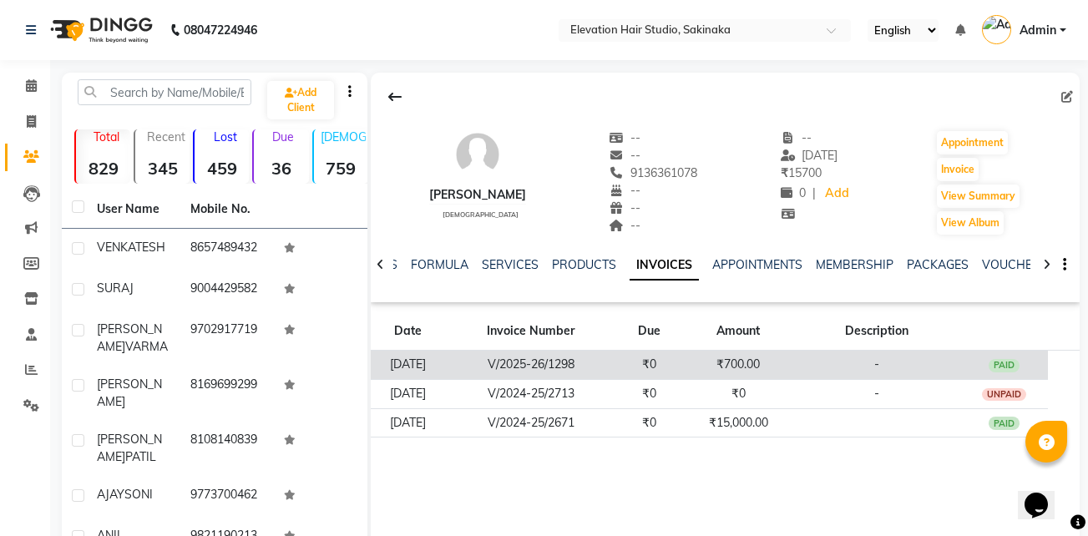
click at [656, 369] on td "₹0" at bounding box center [649, 365] width 68 height 29
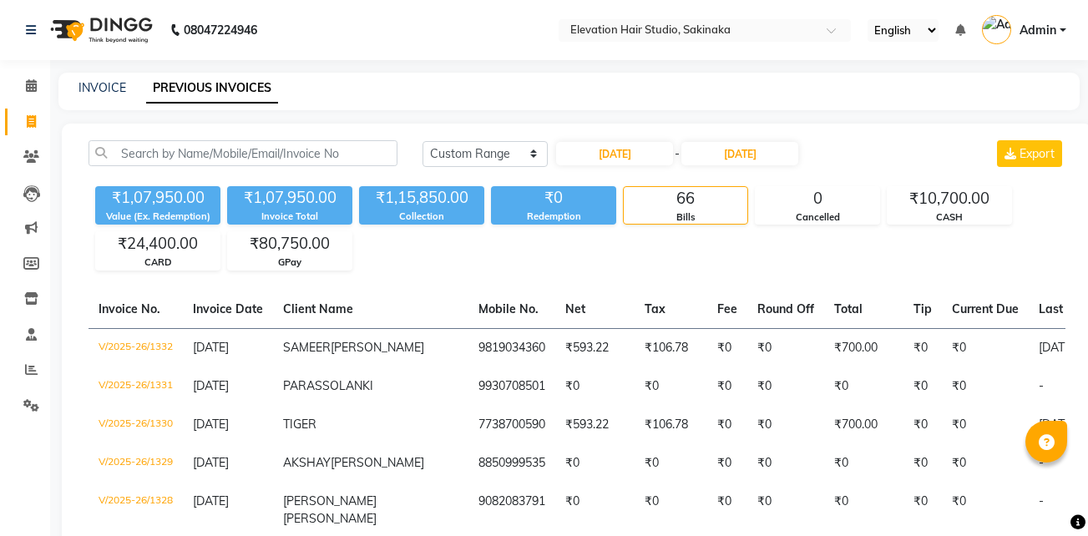
select select "range"
